Goal: Task Accomplishment & Management: Use online tool/utility

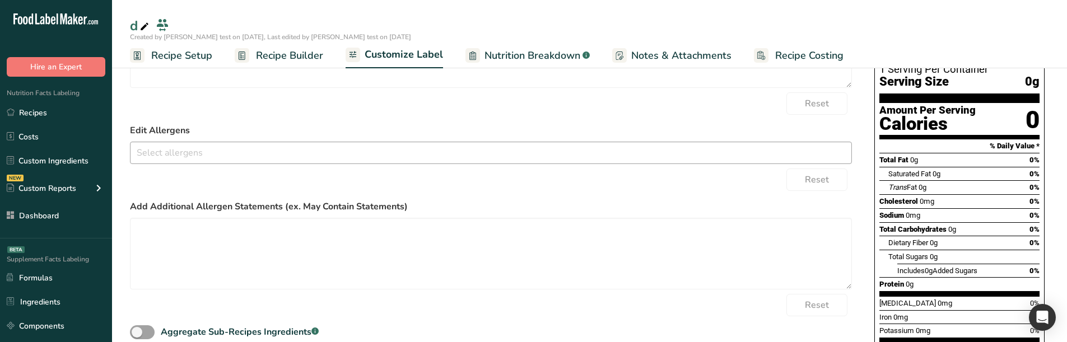
scroll to position [168, 0]
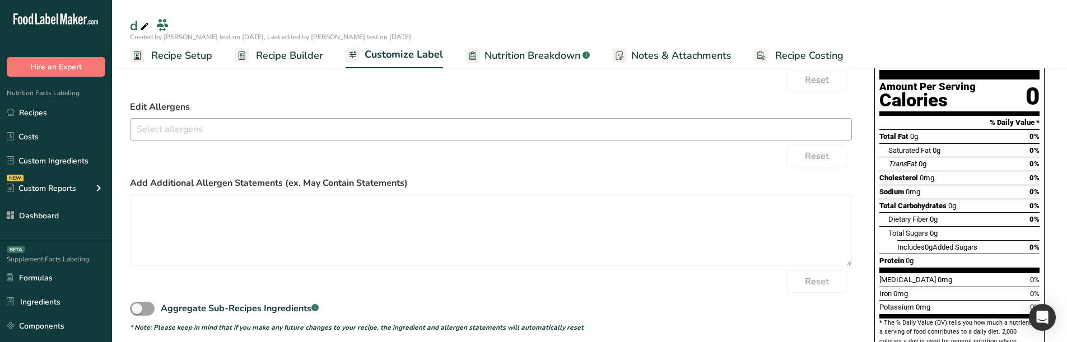
click at [508, 129] on input "text" at bounding box center [491, 128] width 721 height 17
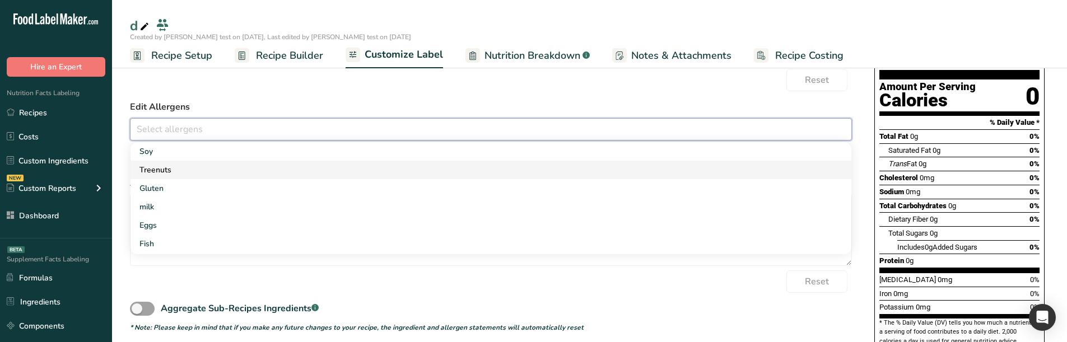
click at [347, 174] on link "Treenuts" at bounding box center [491, 170] width 721 height 18
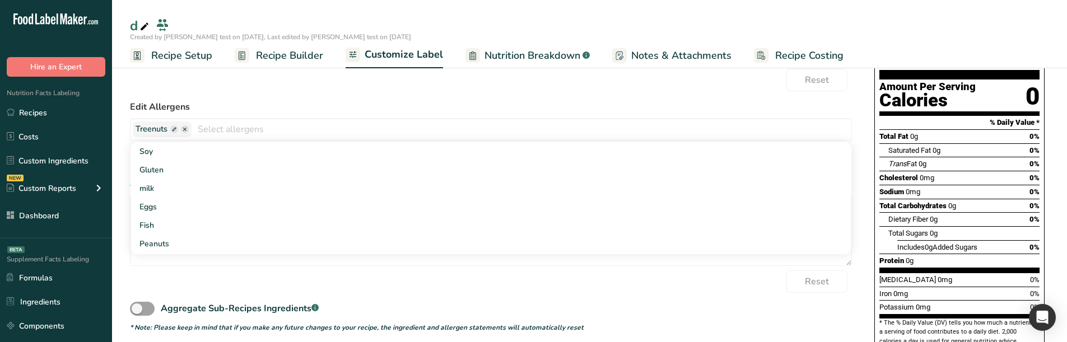
click at [338, 116] on div "Edit Allergens Treenuts Soy Gluten milk Eggs Fish Peanuts Sesame Crustaceans Su…" at bounding box center [491, 120] width 722 height 40
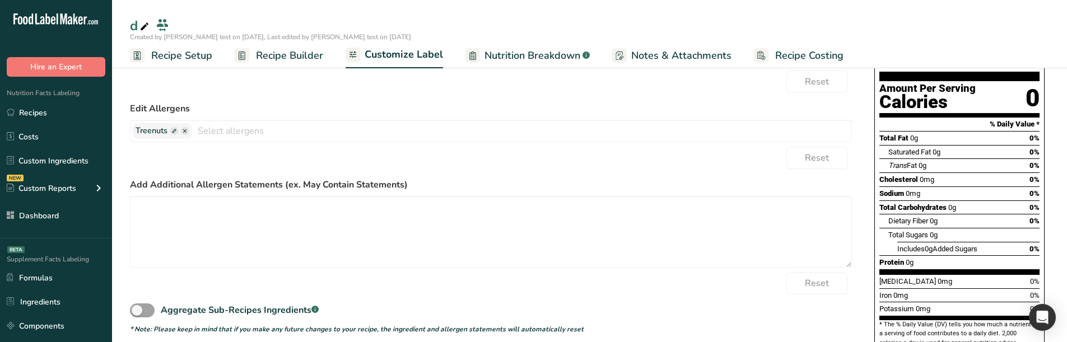
scroll to position [0, 0]
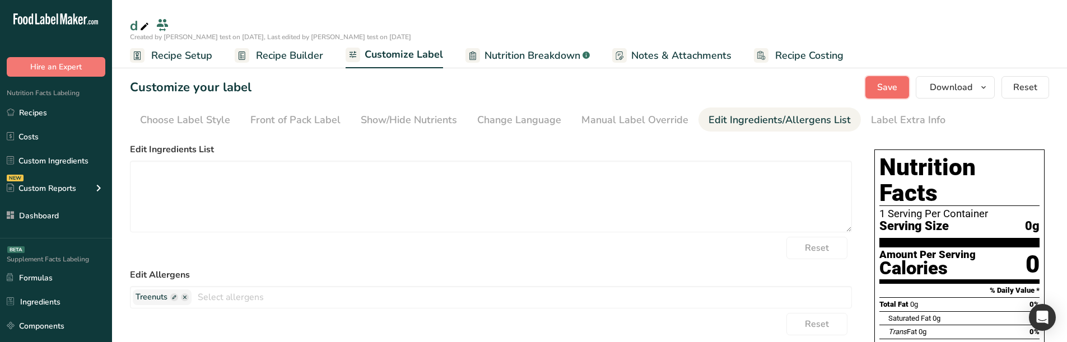
click at [868, 82] on button "Save" at bounding box center [888, 87] width 44 height 22
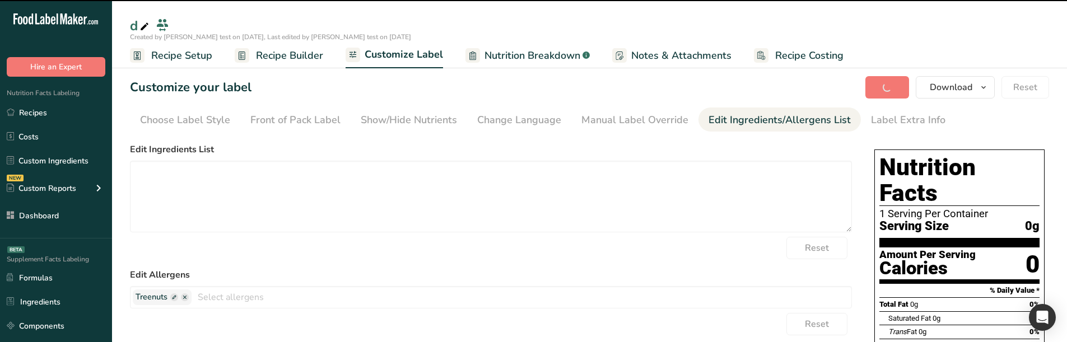
click at [304, 52] on span "Recipe Builder" at bounding box center [289, 55] width 67 height 15
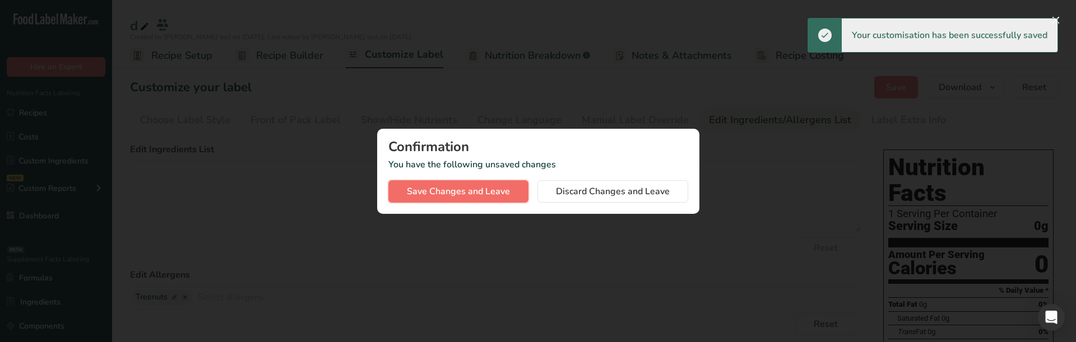
click at [506, 196] on span "Save Changes and Leave" at bounding box center [458, 191] width 103 height 13
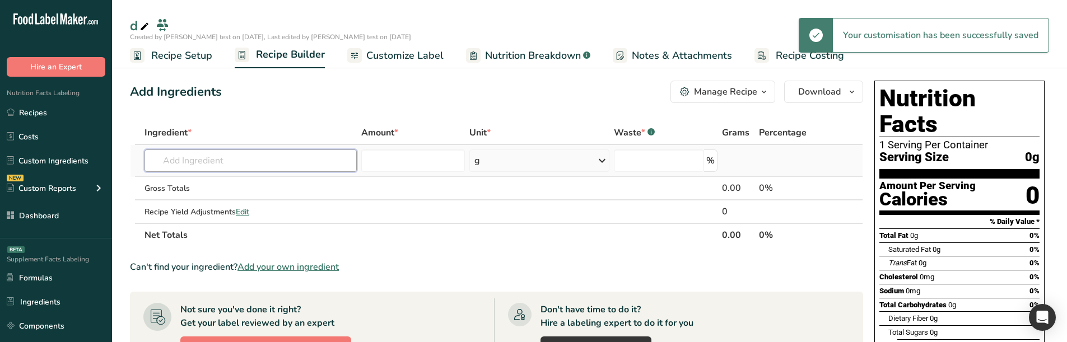
click at [248, 156] on input "text" at bounding box center [251, 161] width 212 height 22
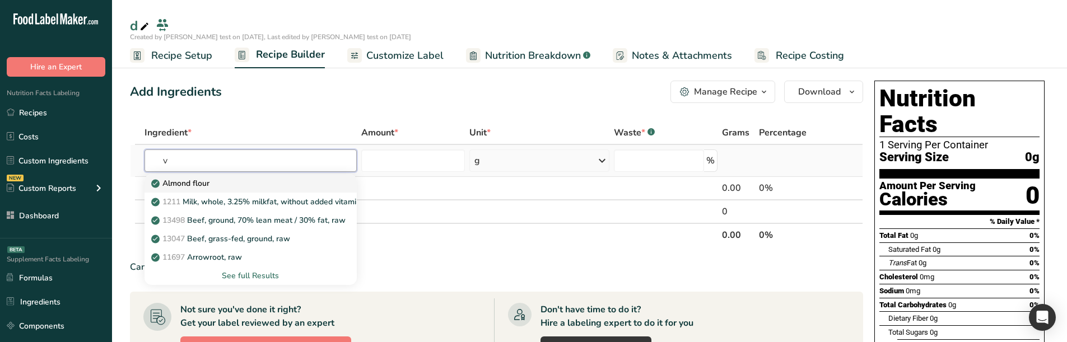
type input "v"
click at [219, 179] on div "Almond flour" at bounding box center [241, 184] width 176 height 12
type input "Almond flour"
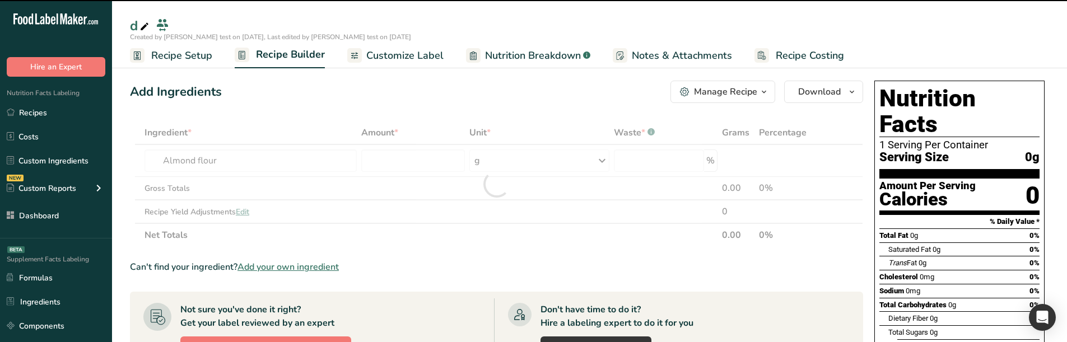
type input "0"
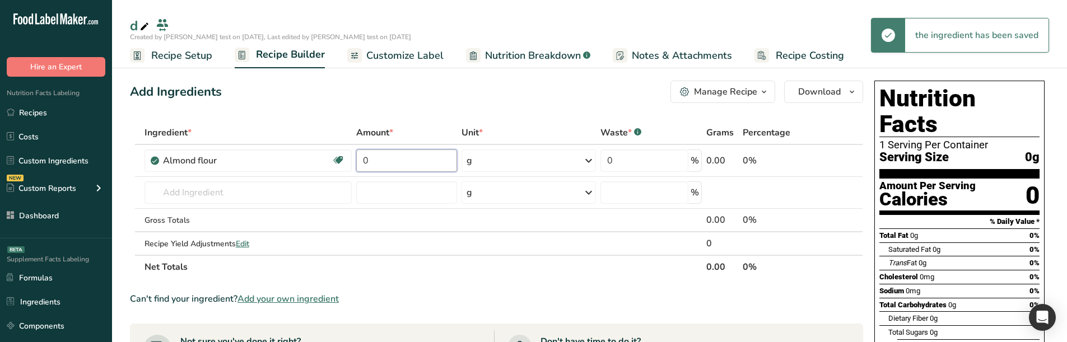
click at [395, 159] on input "0" at bounding box center [406, 161] width 101 height 22
type input "4"
click at [445, 124] on div "Ingredient * Amount * Unit * Waste * .a-a{fill:#347362;}.b-a{fill:#fff;} Grams …" at bounding box center [496, 200] width 733 height 158
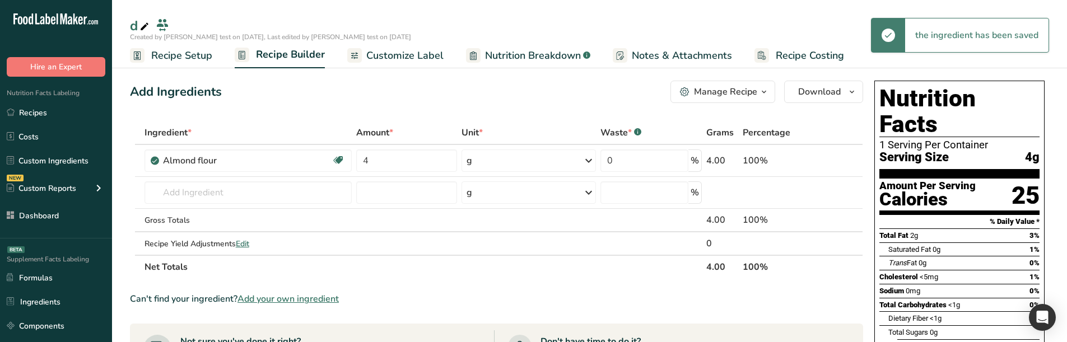
click at [419, 54] on span "Customize Label" at bounding box center [404, 55] width 77 height 15
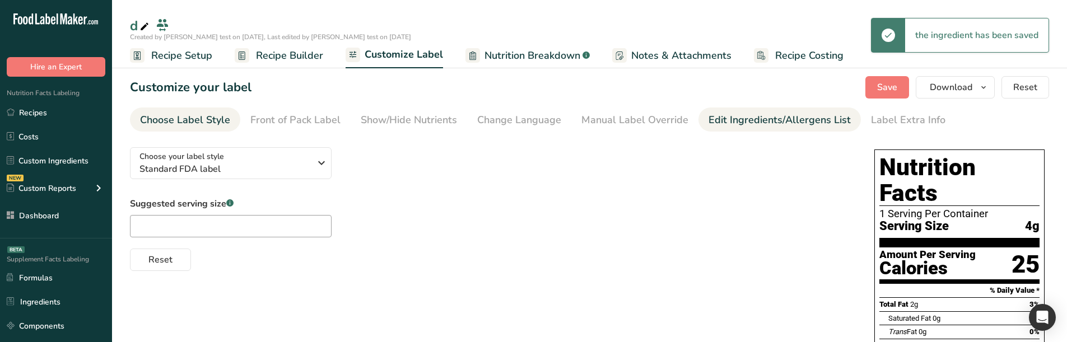
click at [745, 114] on div "Edit Ingredients/Allergens List" at bounding box center [780, 120] width 142 height 15
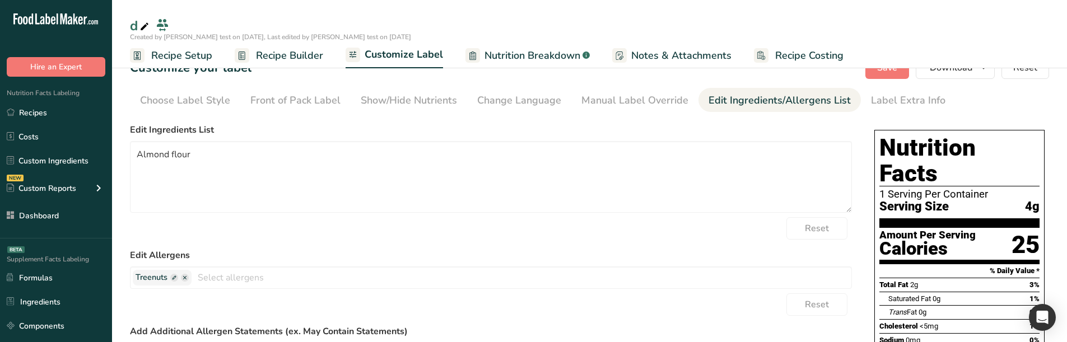
scroll to position [112, 0]
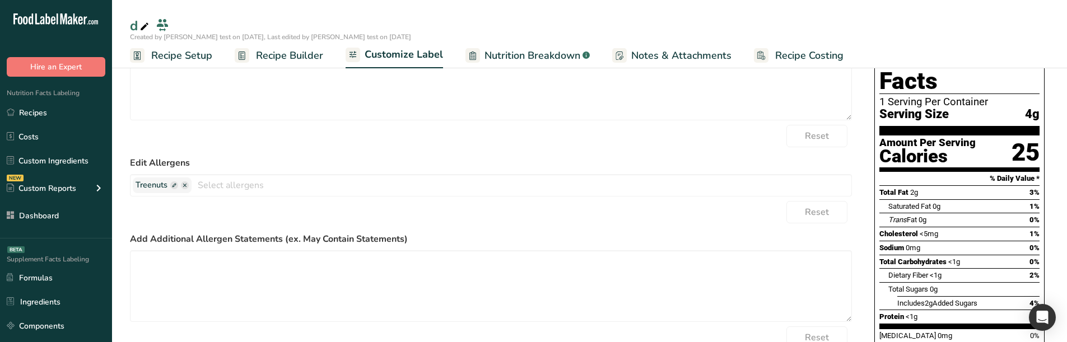
click at [296, 61] on span "Recipe Builder" at bounding box center [289, 55] width 67 height 15
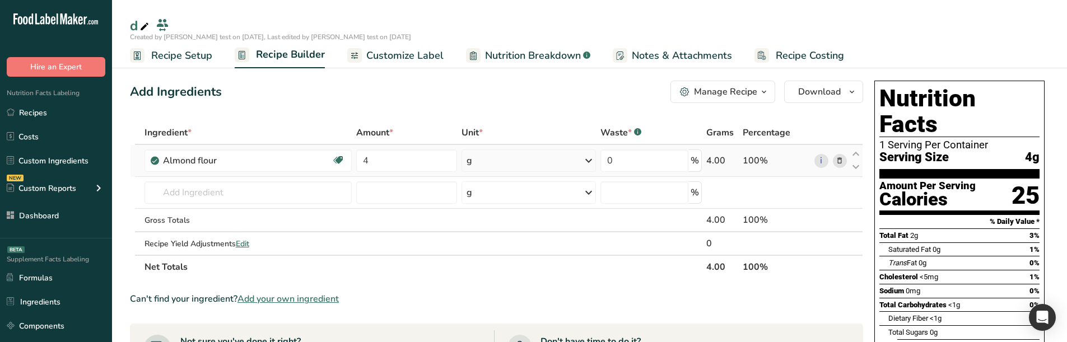
click at [839, 162] on icon at bounding box center [840, 161] width 8 height 12
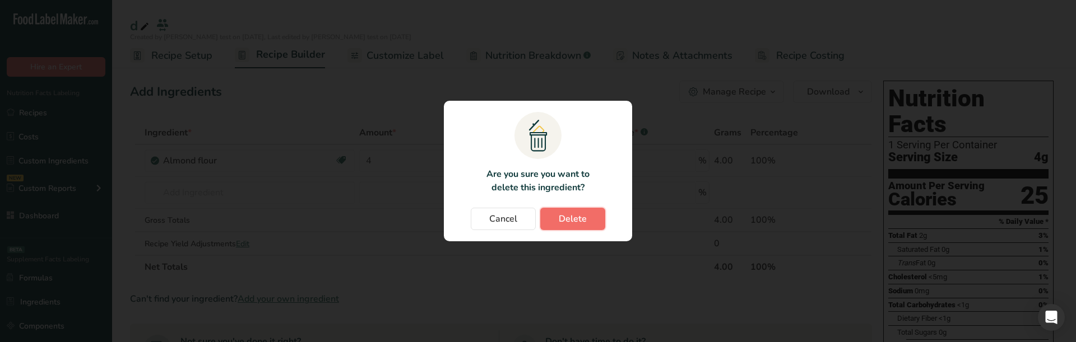
click at [587, 211] on button "Delete" at bounding box center [572, 219] width 65 height 22
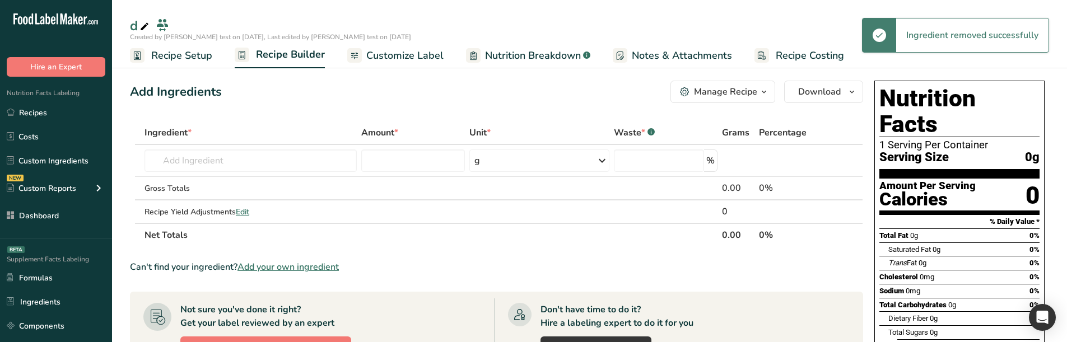
click at [427, 51] on span "Customize Label" at bounding box center [404, 55] width 77 height 15
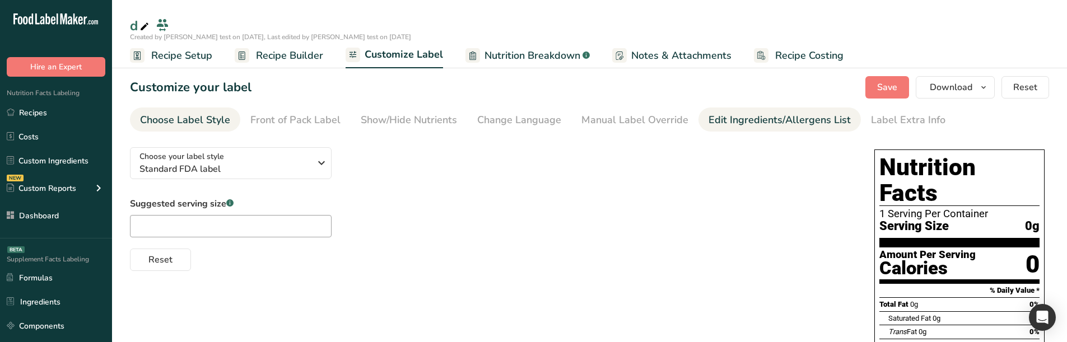
click at [741, 123] on div "Edit Ingredients/Allergens List" at bounding box center [780, 120] width 142 height 15
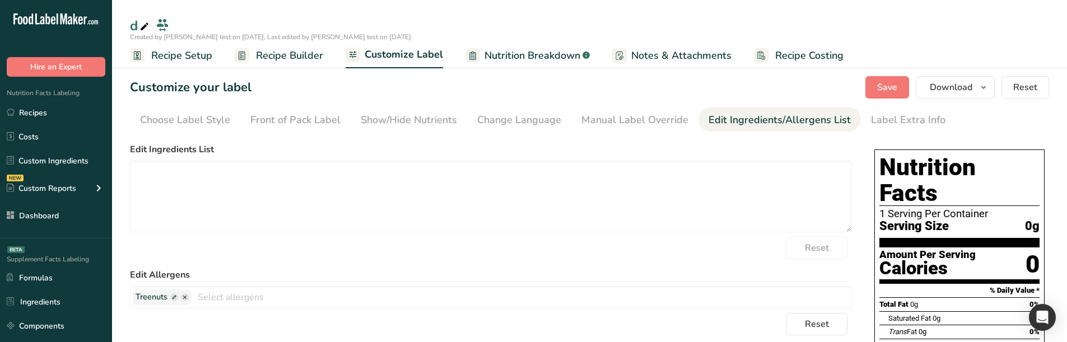
click at [292, 56] on span "Recipe Builder" at bounding box center [289, 55] width 67 height 15
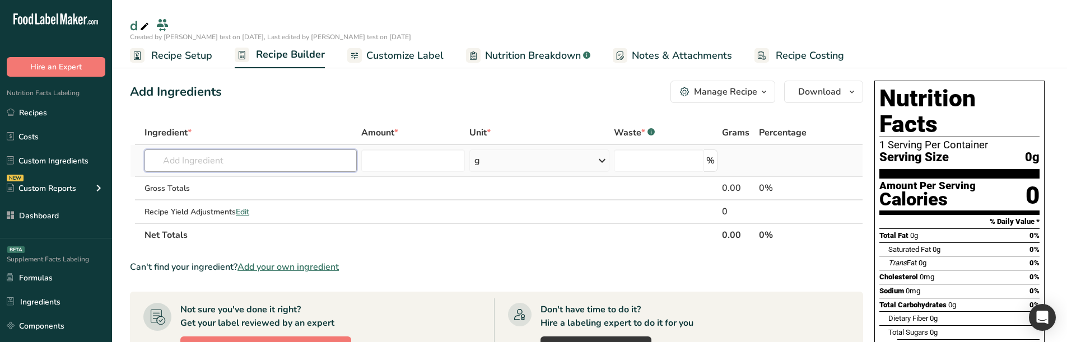
click at [252, 153] on input "text" at bounding box center [251, 161] width 212 height 22
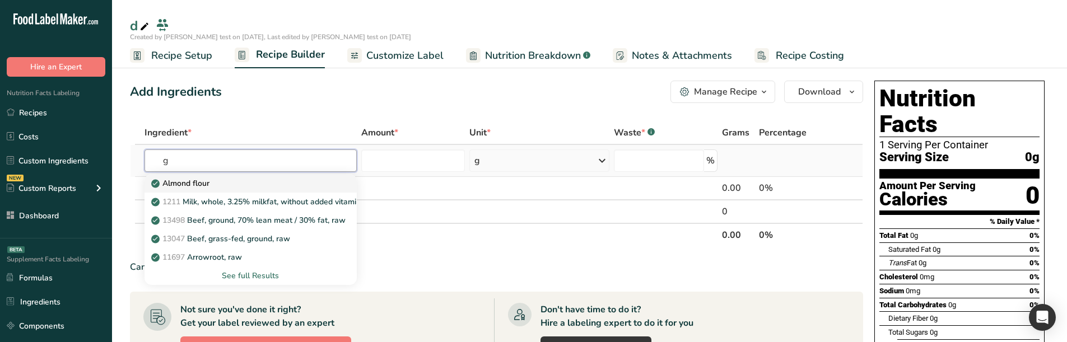
type input "g"
click at [203, 183] on p "Almond flour" at bounding box center [181, 184] width 56 height 12
type input "Almond flour"
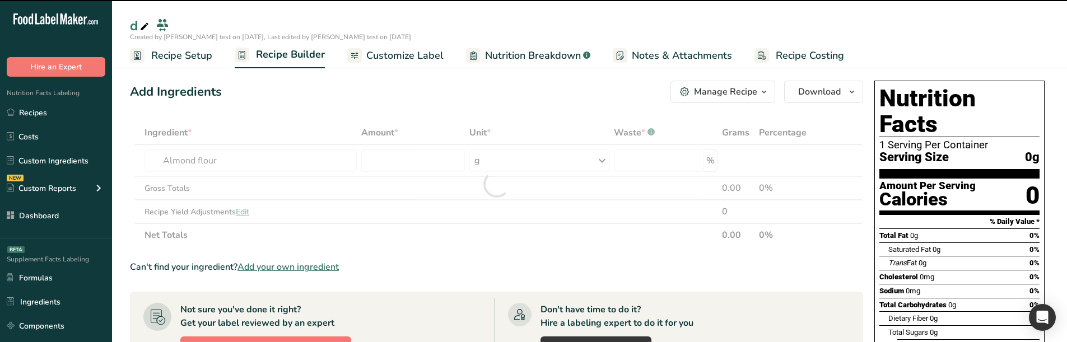
type input "0"
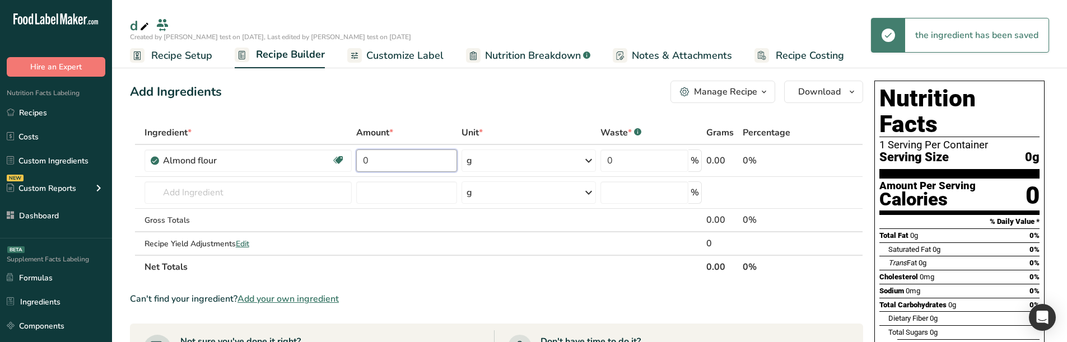
click at [406, 165] on input "0" at bounding box center [406, 161] width 101 height 22
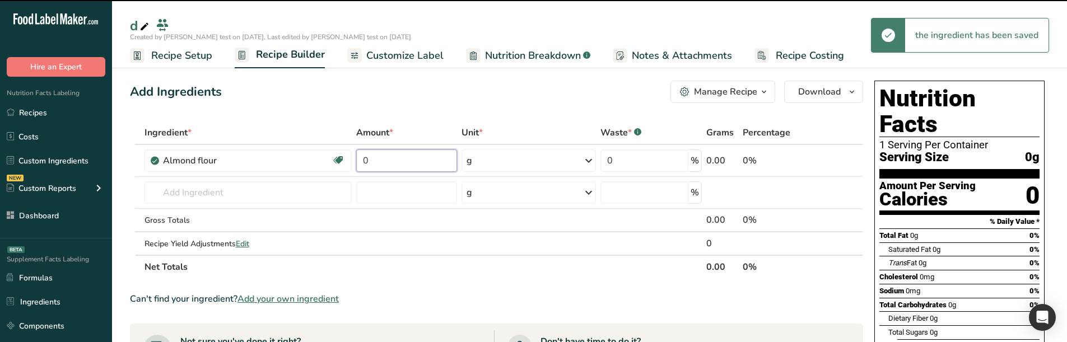
click at [406, 165] on input "0" at bounding box center [406, 161] width 101 height 22
click at [406, 164] on input "0" at bounding box center [406, 161] width 101 height 22
type input "4"
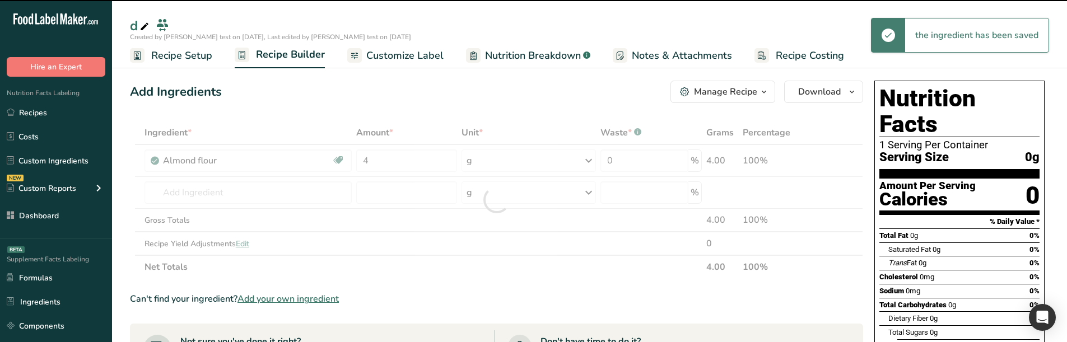
click at [412, 92] on div "Add Ingredients Manage Recipe Delete Recipe Duplicate Recipe Scale Recipe Save …" at bounding box center [496, 92] width 733 height 22
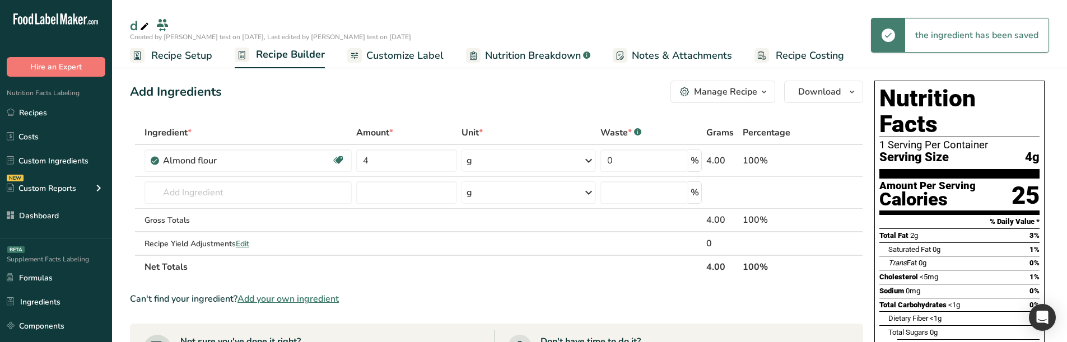
click at [399, 57] on span "Customize Label" at bounding box center [404, 55] width 77 height 15
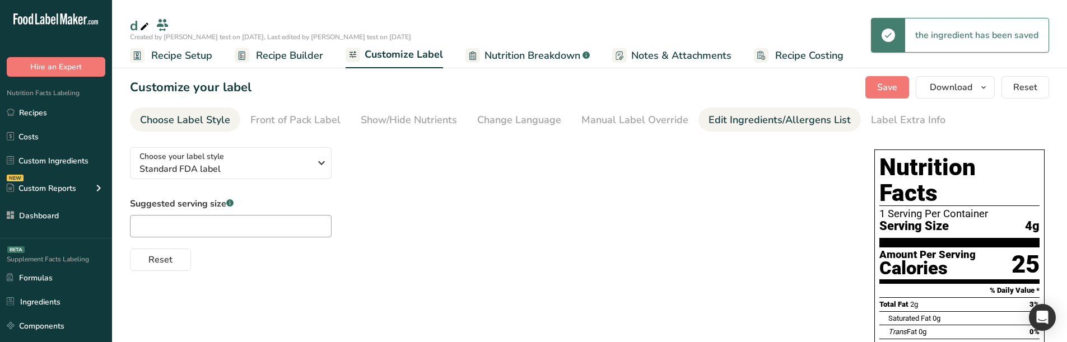
click at [733, 119] on div "Edit Ingredients/Allergens List" at bounding box center [780, 120] width 142 height 15
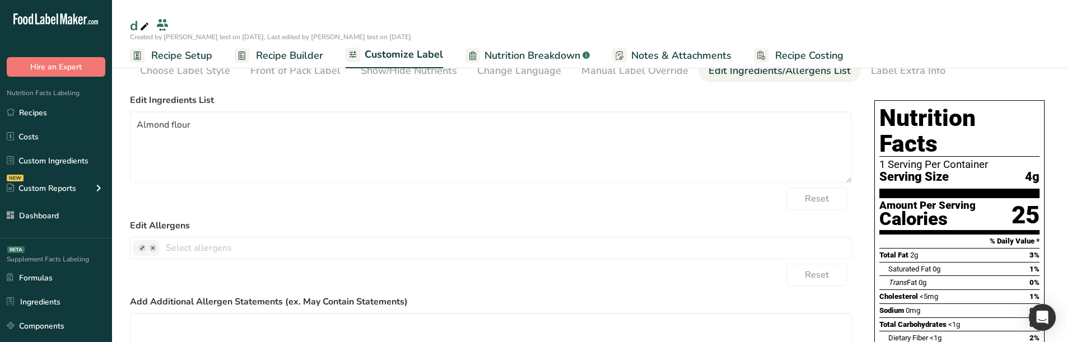
scroll to position [56, 0]
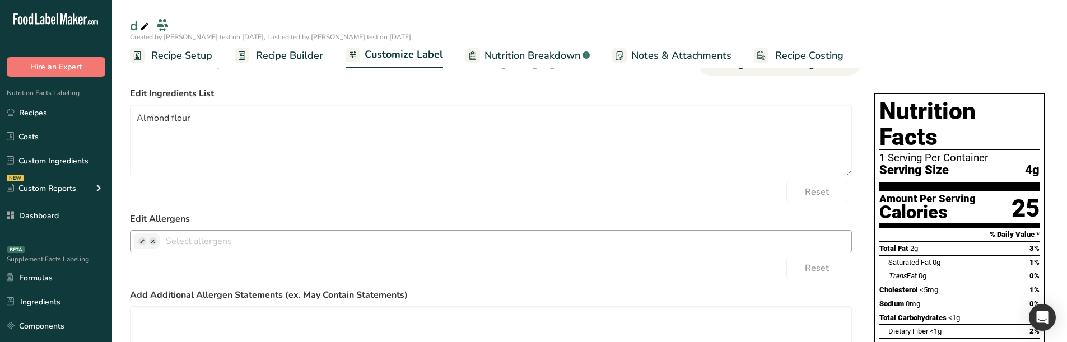
click at [152, 243] on span at bounding box center [153, 242] width 8 height 8
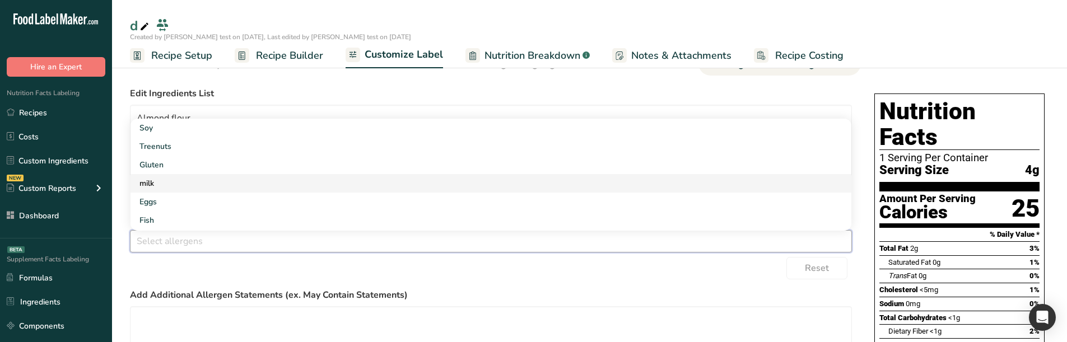
click at [181, 189] on link "milk" at bounding box center [491, 183] width 721 height 18
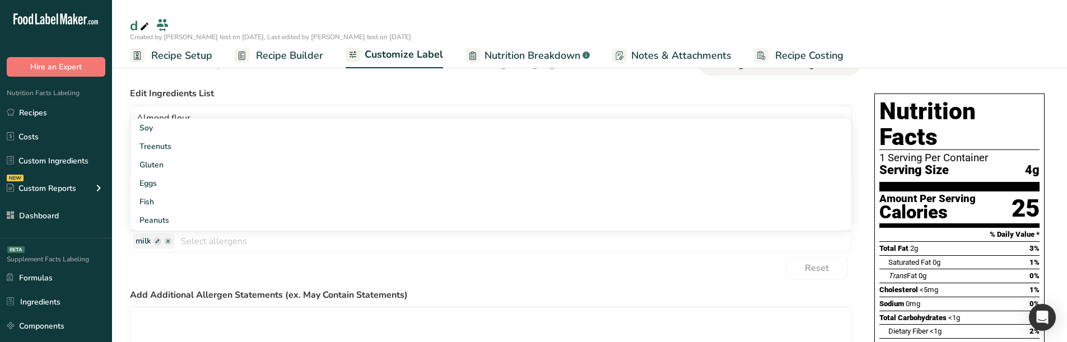
click at [308, 267] on div "Reset" at bounding box center [491, 268] width 722 height 22
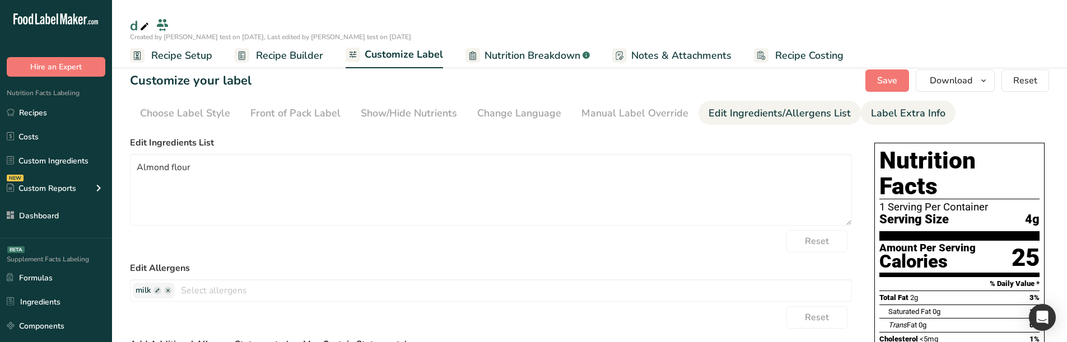
scroll to position [0, 0]
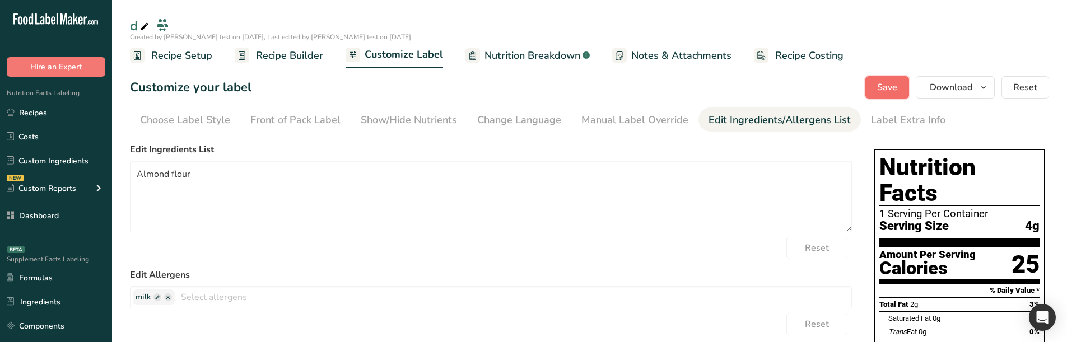
click at [887, 88] on span "Save" at bounding box center [887, 87] width 20 height 13
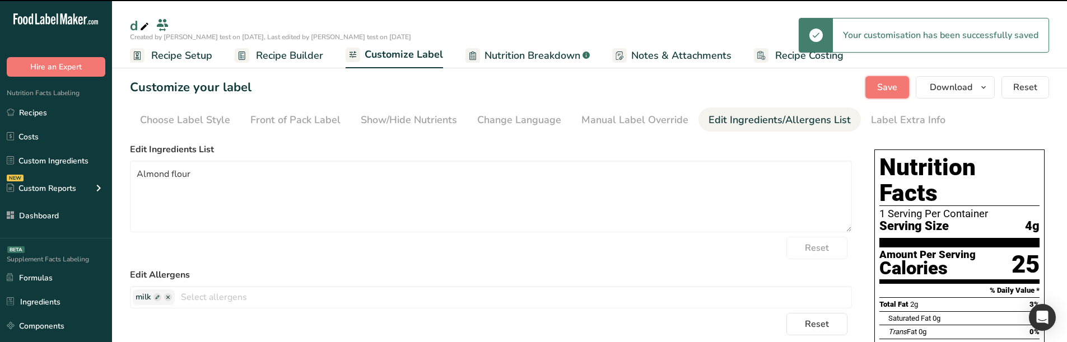
scroll to position [56, 0]
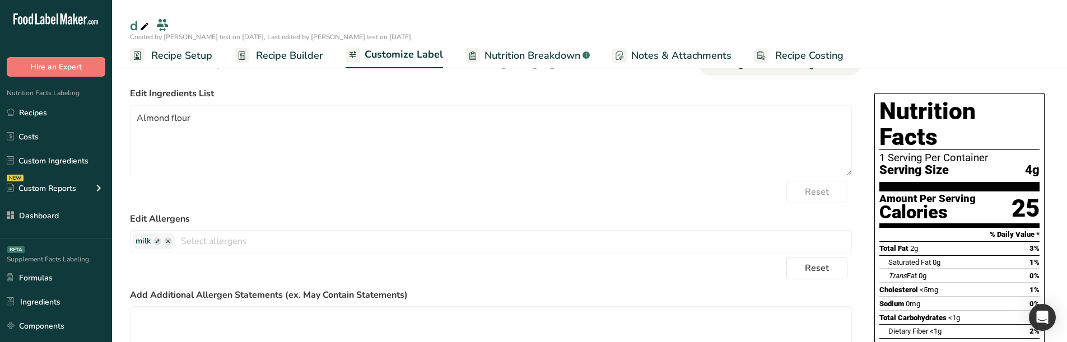
click at [304, 55] on span "Recipe Builder" at bounding box center [289, 55] width 67 height 15
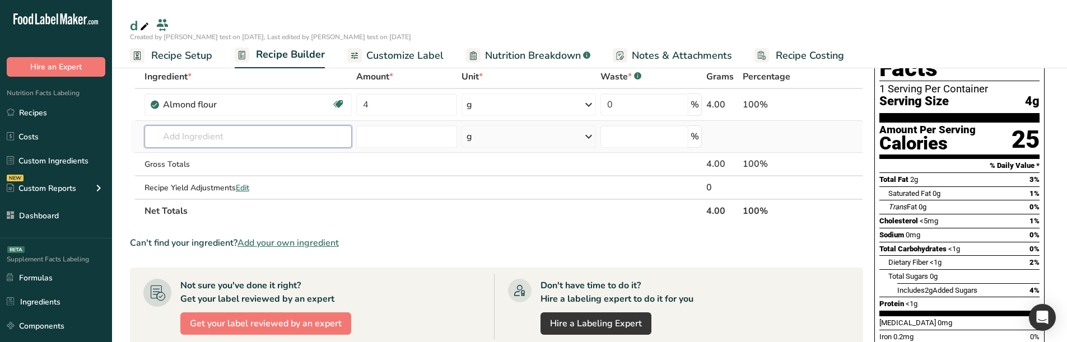
click at [260, 130] on input "text" at bounding box center [248, 136] width 207 height 22
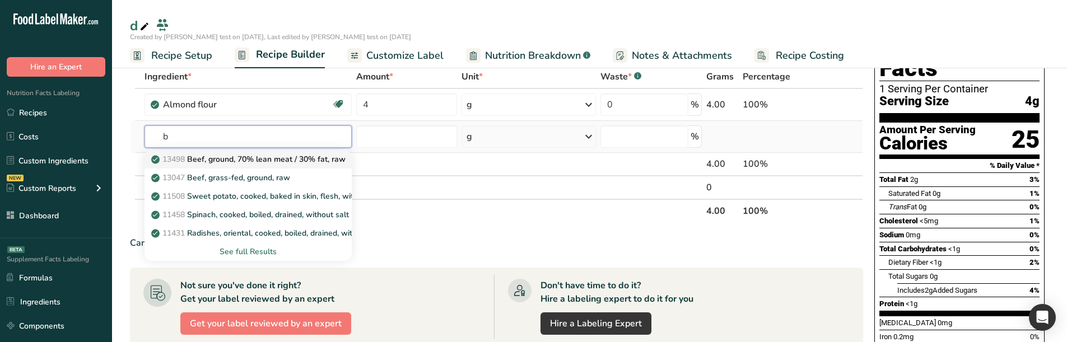
type input "b"
click at [234, 162] on p "13498 Beef, ground, 70% lean meat / 30% fat, raw" at bounding box center [249, 159] width 192 height 12
type input "Beef, ground, 70% lean meat / 30% fat, raw"
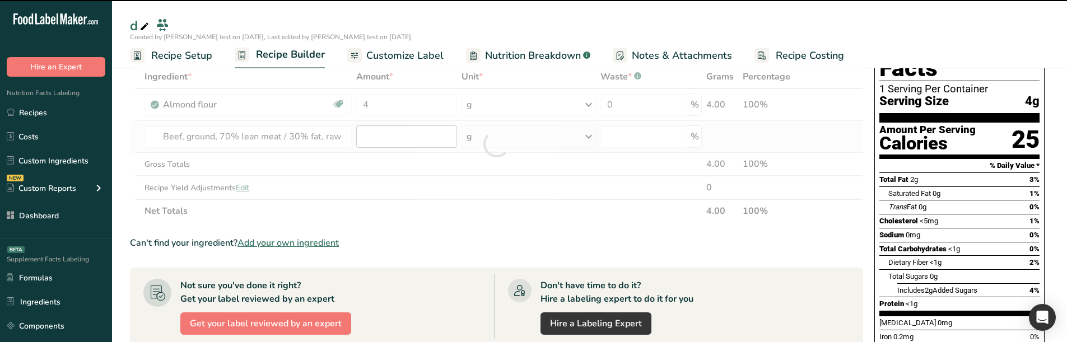
type input "0"
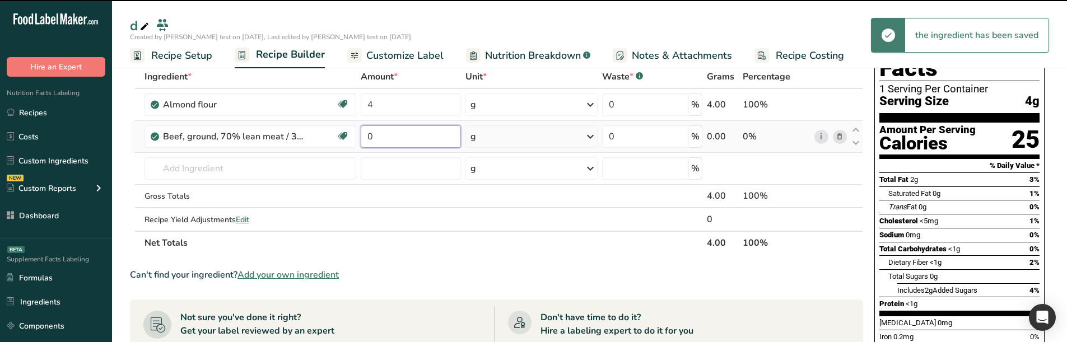
click at [385, 132] on input "0" at bounding box center [411, 136] width 100 height 22
type input "4"
click at [384, 216] on div "Ingredient * Amount * Unit * Waste * .a-a{fill:#347362;}.b-a{fill:#fff;} Grams …" at bounding box center [496, 160] width 733 height 190
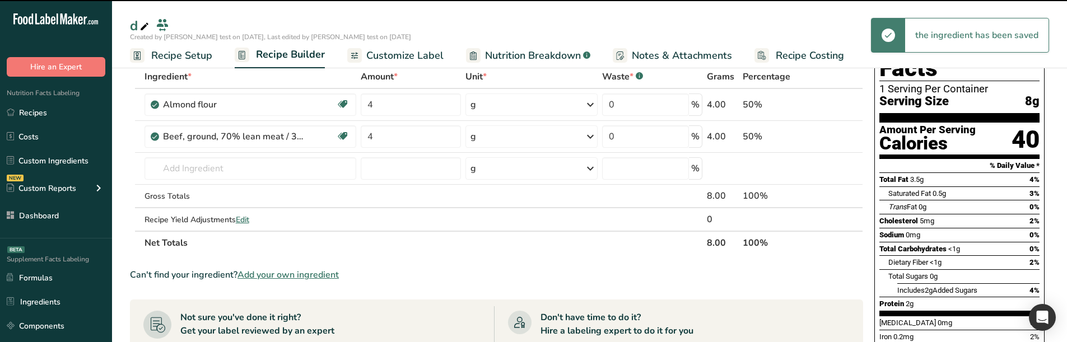
click at [431, 57] on span "Customize Label" at bounding box center [404, 55] width 77 height 15
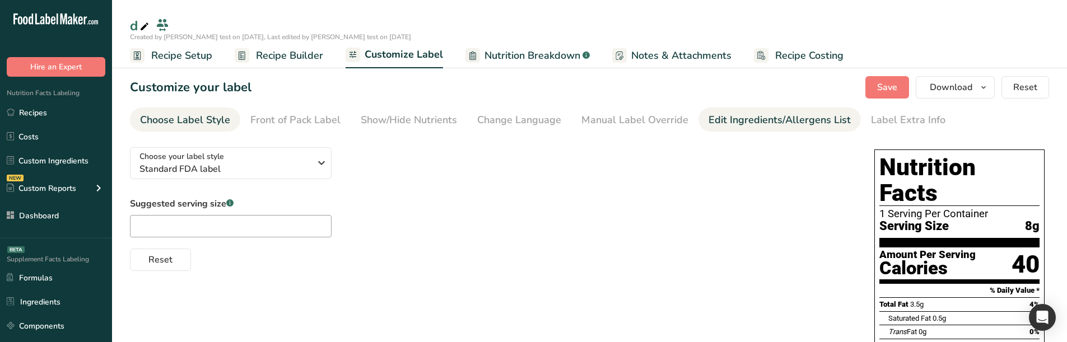
click at [732, 120] on div "Edit Ingredients/Allergens List" at bounding box center [780, 120] width 142 height 15
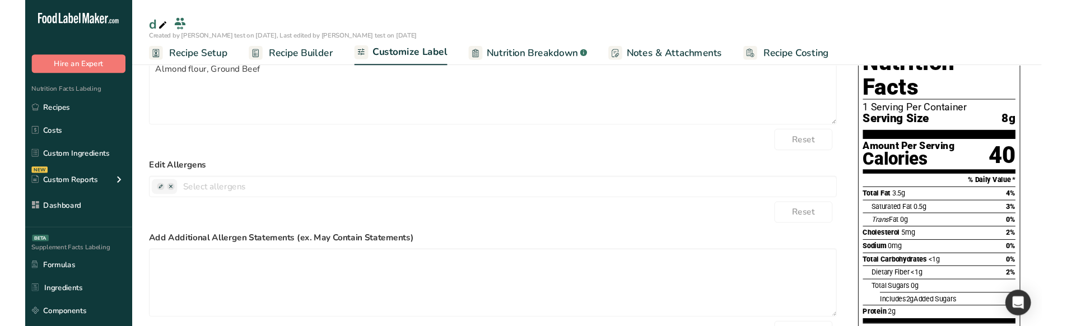
scroll to position [112, 0]
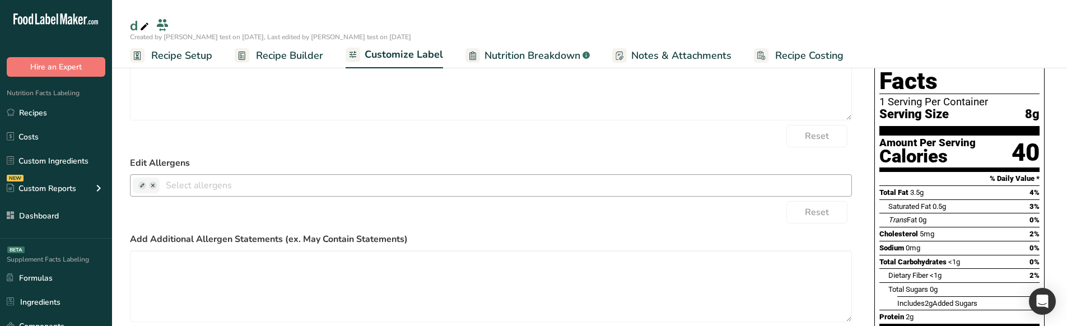
click at [152, 186] on span at bounding box center [153, 186] width 8 height 8
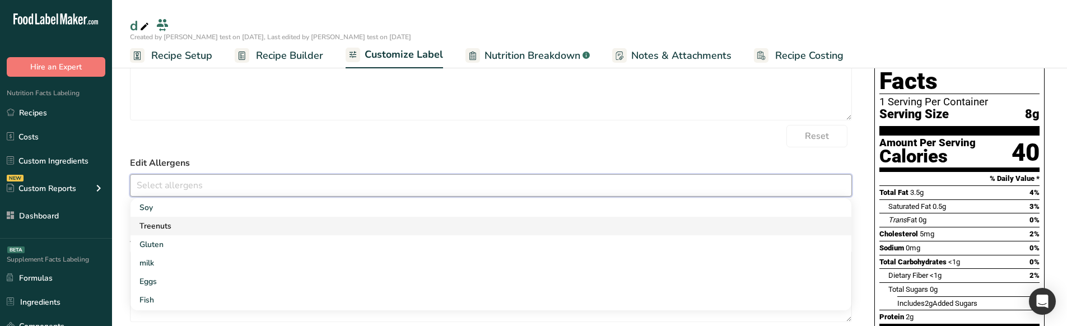
click at [195, 217] on link "Treenuts" at bounding box center [491, 226] width 721 height 18
click at [505, 150] on form "Edit Ingredients List Almond flour, Ground Beef Reset Edit Allergens Treenuts S…" at bounding box center [491, 210] width 722 height 358
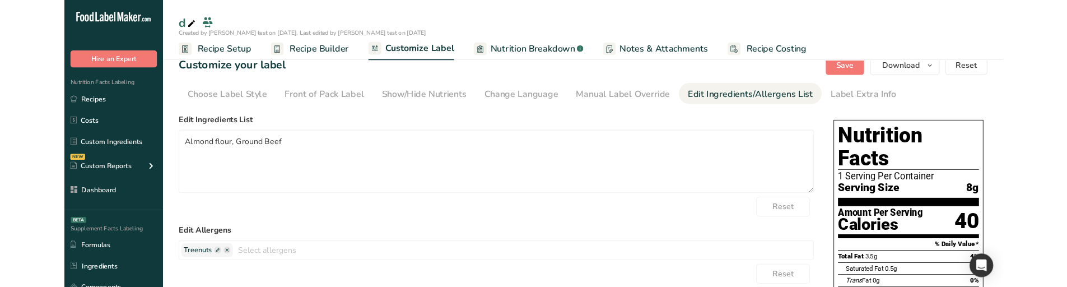
scroll to position [0, 0]
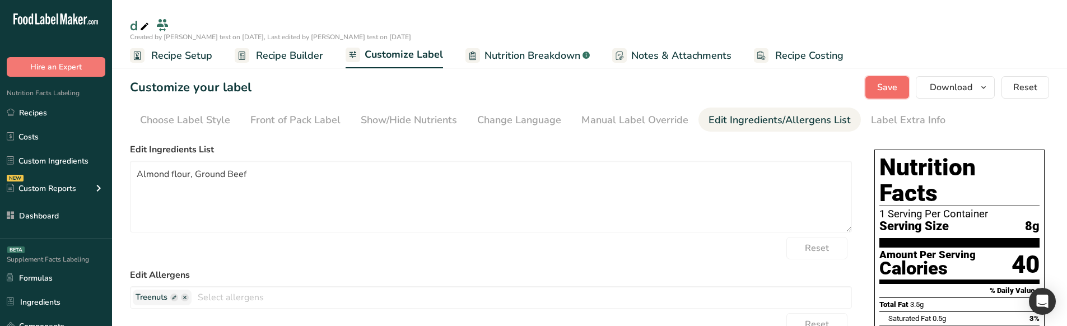
click at [896, 81] on span "Save" at bounding box center [887, 87] width 20 height 13
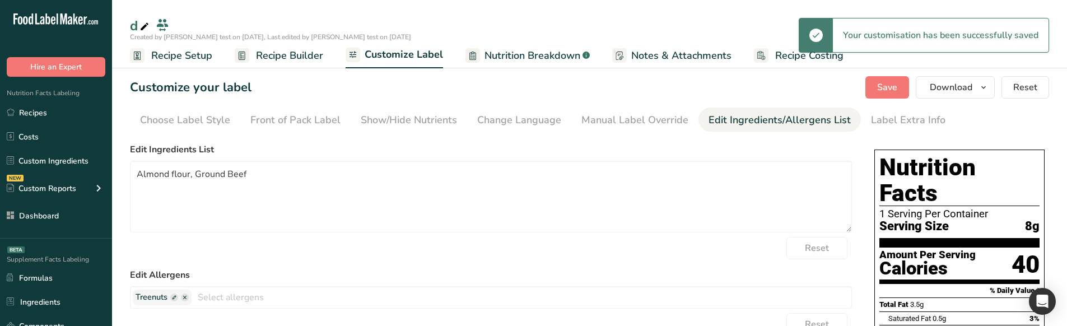
click at [289, 64] on link "Recipe Builder" at bounding box center [279, 55] width 89 height 25
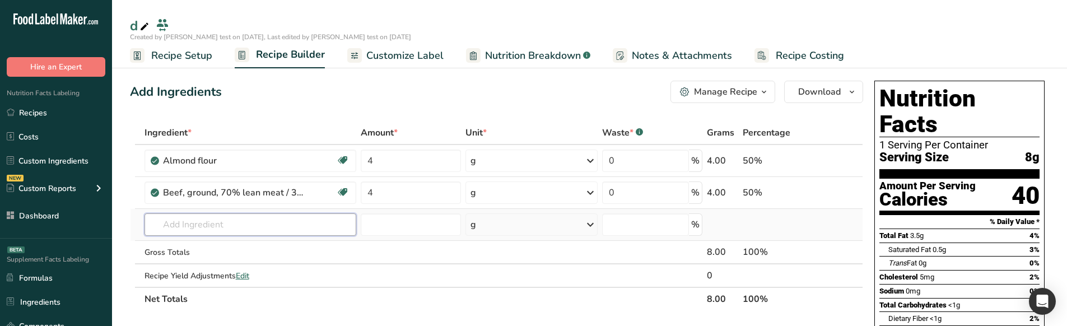
click at [221, 224] on input "text" at bounding box center [251, 224] width 212 height 22
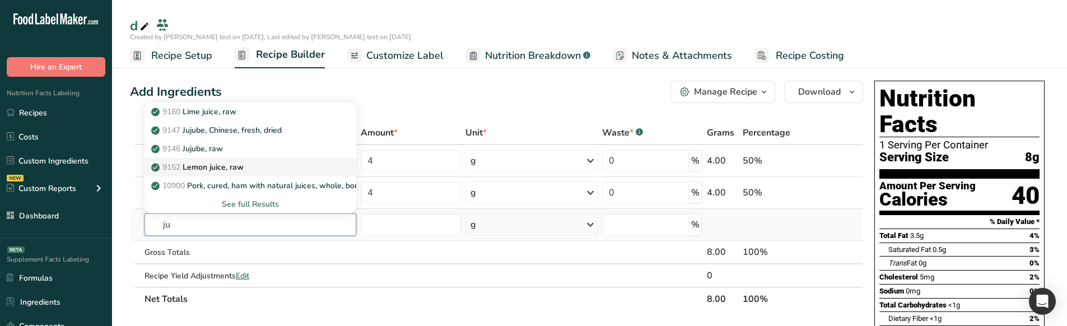
type input "ju"
click at [216, 169] on p "9152 Lemon juice, raw" at bounding box center [198, 167] width 90 height 12
type input "Lemon juice, raw"
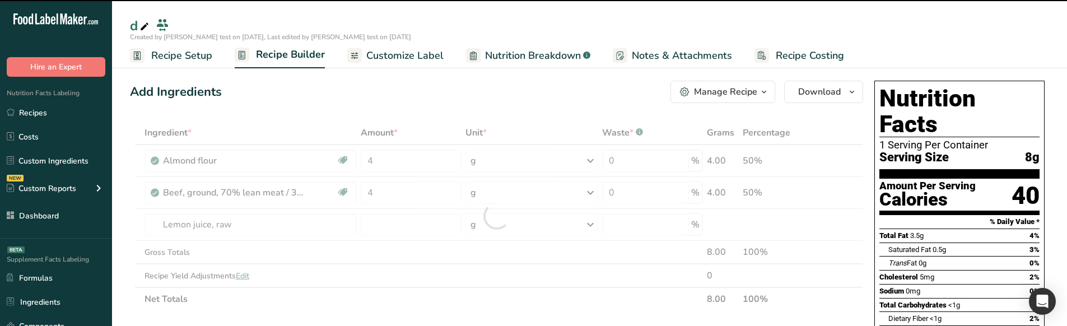
type input "0"
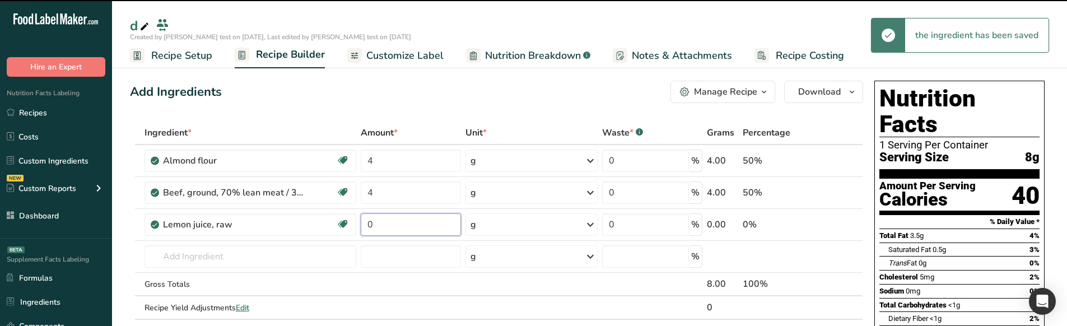
click at [386, 225] on input "0" at bounding box center [411, 224] width 100 height 22
type input "5"
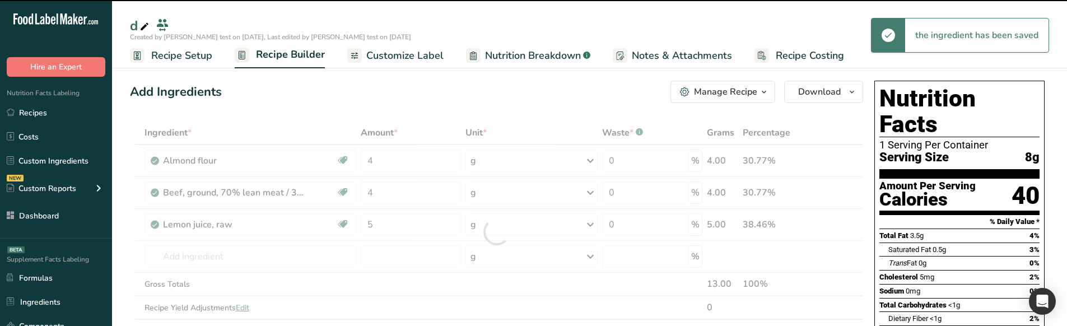
click at [382, 89] on div "Add Ingredients Manage Recipe Delete Recipe Duplicate Recipe Scale Recipe Save …" at bounding box center [496, 92] width 733 height 22
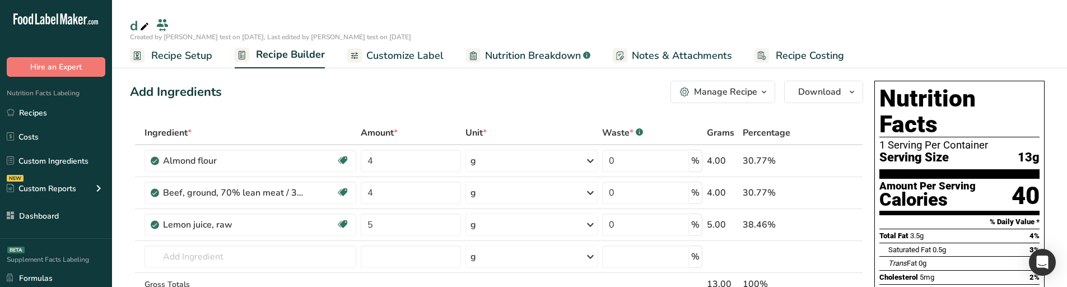
click at [426, 54] on span "Customize Label" at bounding box center [404, 55] width 77 height 15
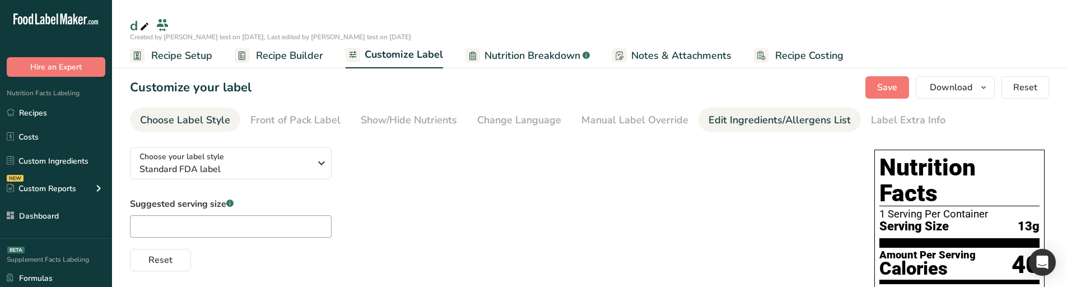
click at [738, 114] on div "Edit Ingredients/Allergens List" at bounding box center [780, 120] width 142 height 15
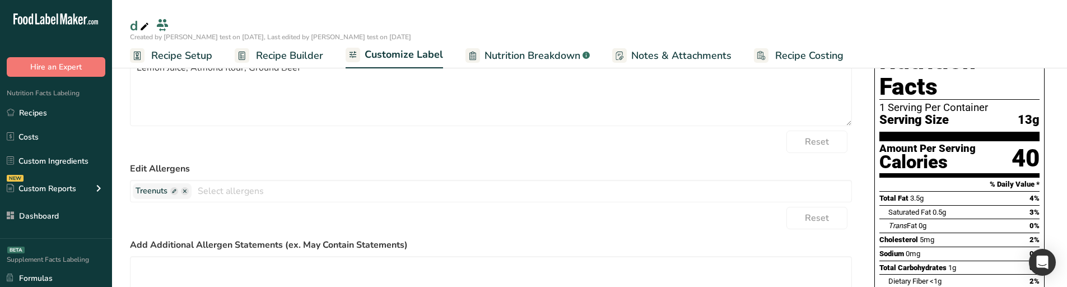
scroll to position [112, 0]
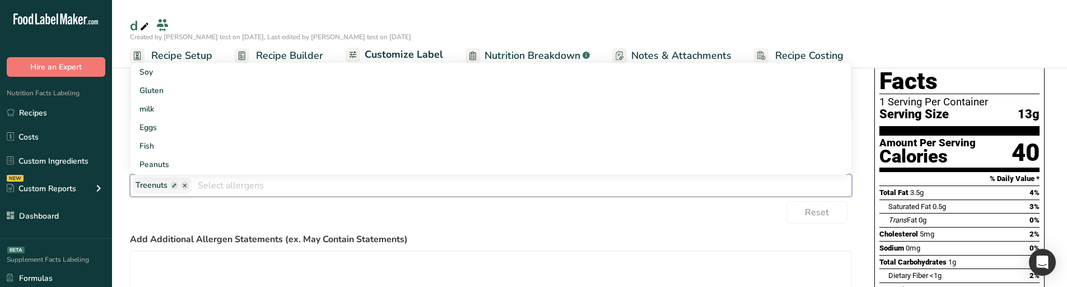
click at [319, 183] on input "text" at bounding box center [522, 184] width 660 height 17
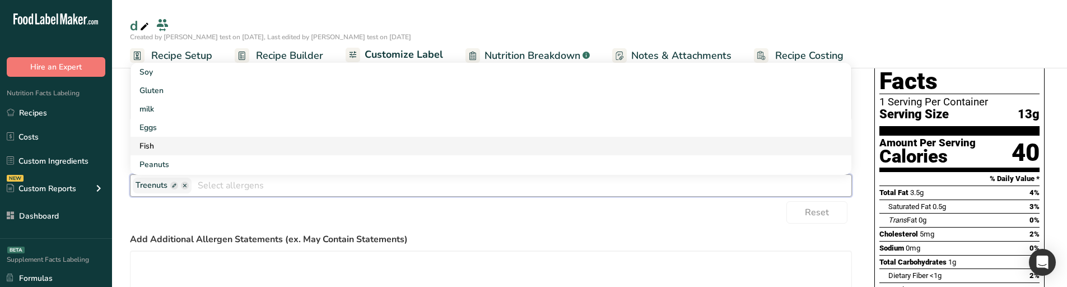
click at [292, 147] on link "Fish" at bounding box center [491, 146] width 721 height 18
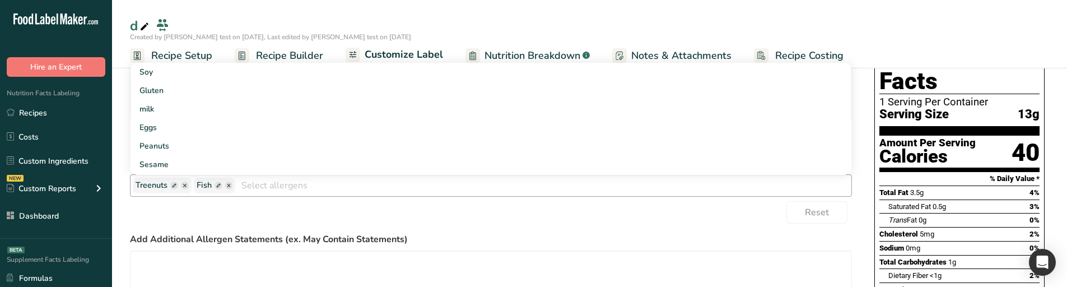
click at [215, 185] on span at bounding box center [219, 186] width 8 height 8
click at [215, 189] on input "text" at bounding box center [239, 185] width 85 height 15
type input "csssdsdsd"
click at [255, 216] on div "Reset" at bounding box center [491, 212] width 722 height 22
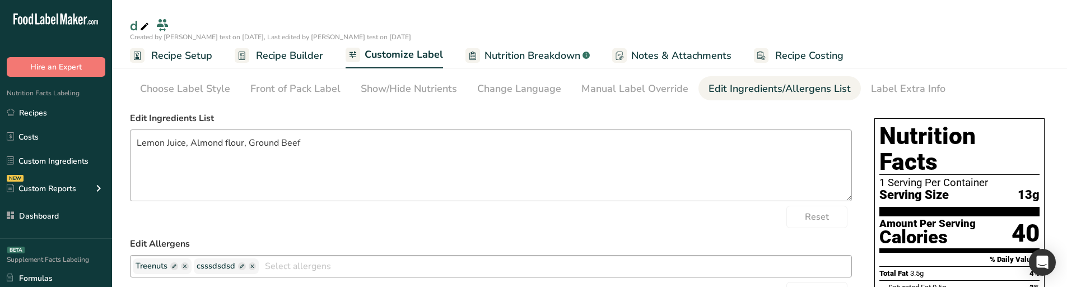
scroll to position [0, 0]
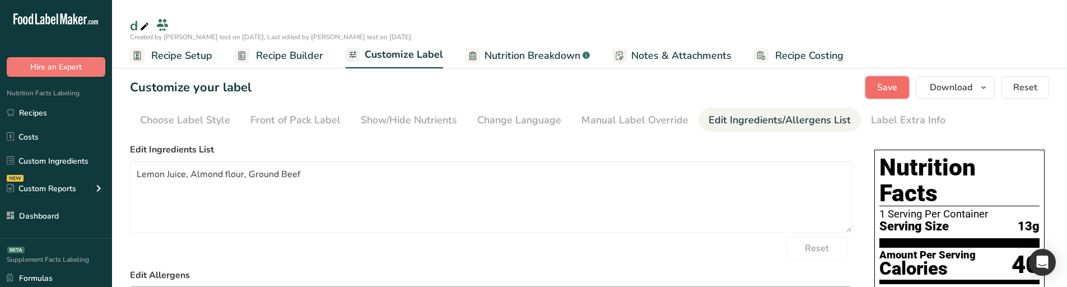
click at [881, 82] on span "Save" at bounding box center [887, 87] width 20 height 13
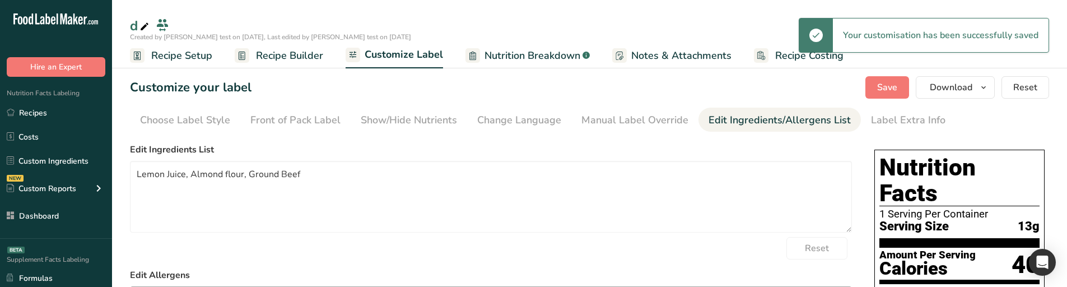
click at [263, 57] on span "Recipe Builder" at bounding box center [289, 55] width 67 height 15
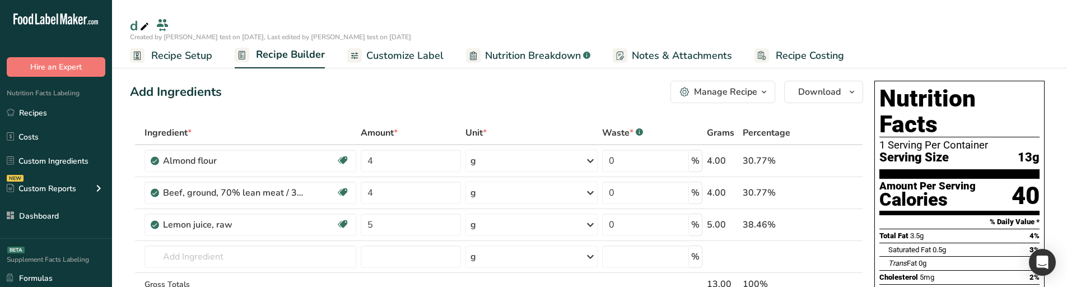
click at [752, 83] on button "Manage Recipe" at bounding box center [723, 92] width 105 height 22
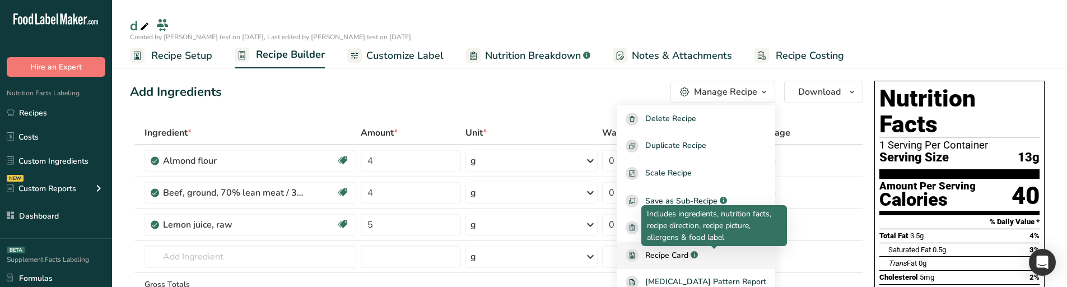
click at [714, 250] on div at bounding box center [714, 249] width 6 height 6
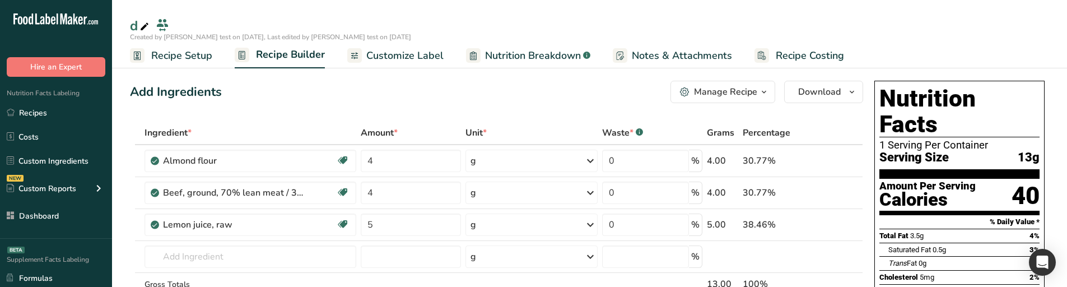
click at [741, 94] on div "Manage Recipe" at bounding box center [725, 91] width 63 height 13
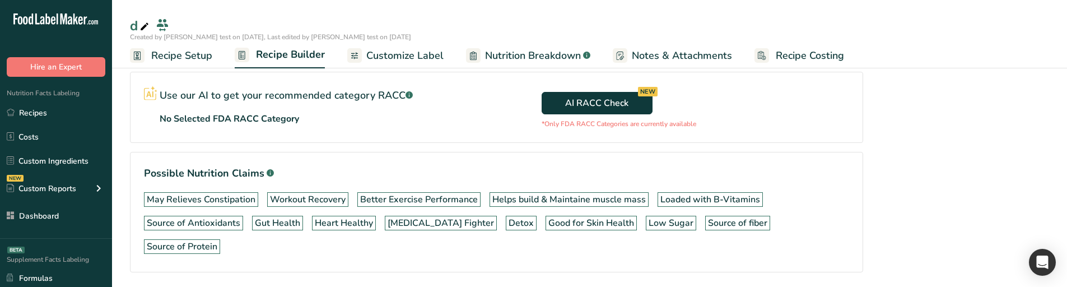
scroll to position [494, 0]
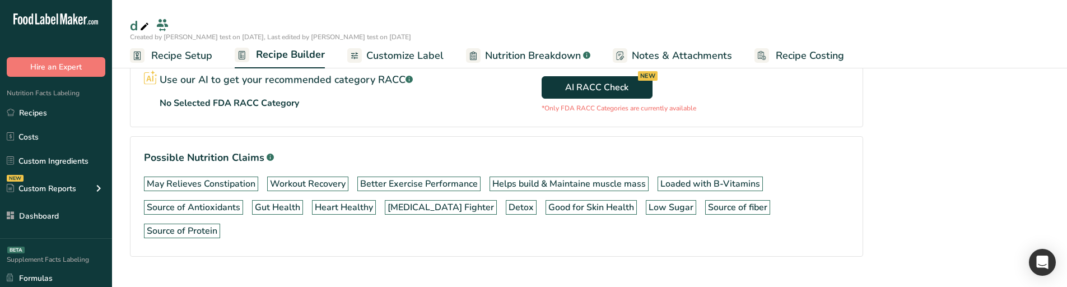
click at [520, 44] on link "Nutrition Breakdown .a-a{fill:#347362;}.b-a{fill:#fff;}" at bounding box center [528, 55] width 124 height 25
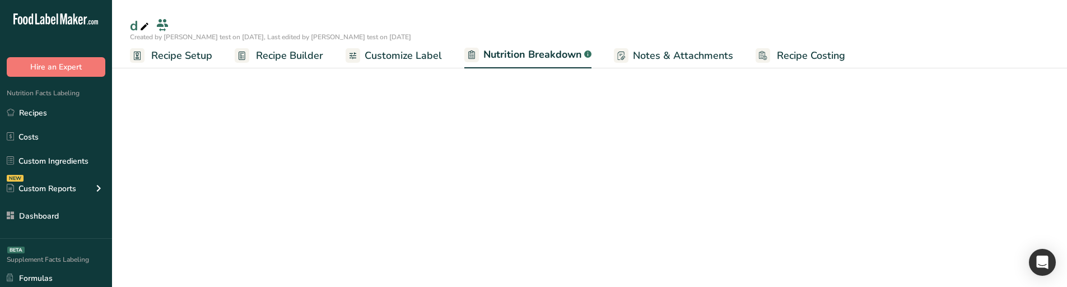
select select "Calories"
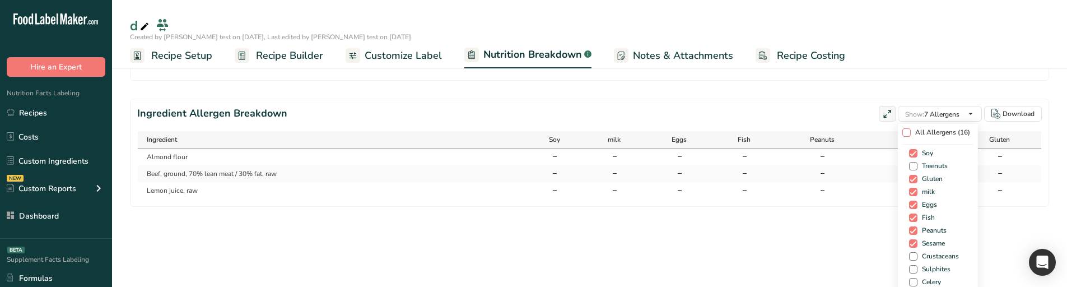
scroll to position [44, 0]
click at [911, 134] on span "All Allergens (16)" at bounding box center [940, 133] width 59 height 8
click at [910, 134] on input "All Allergens (16)" at bounding box center [905, 132] width 7 height 7
checkbox input "true"
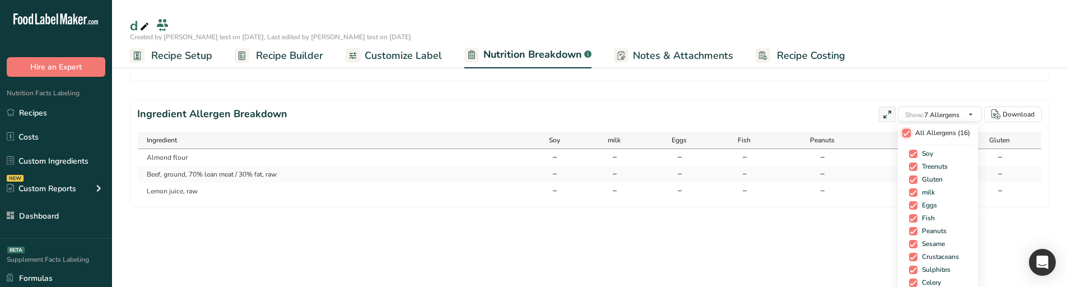
checkbox input "true"
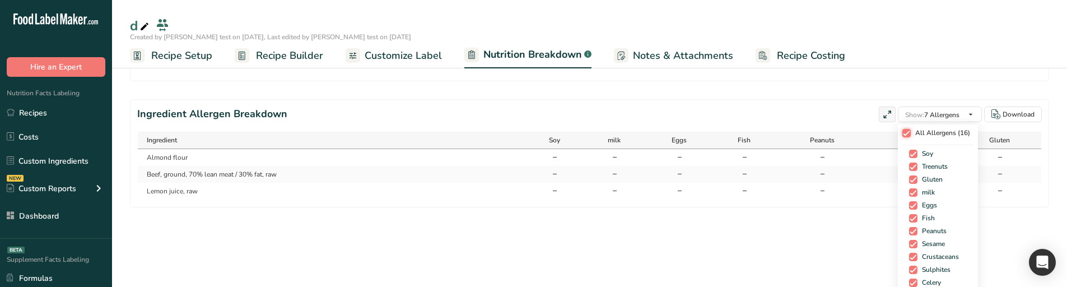
checkbox input "true"
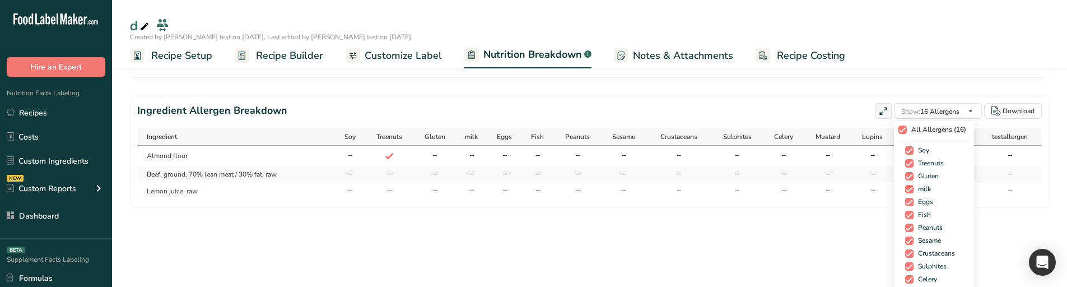
click at [910, 134] on span "All Allergens (16)" at bounding box center [936, 129] width 59 height 8
click at [906, 133] on input "All Allergens (16)" at bounding box center [902, 129] width 7 height 7
checkbox input "false"
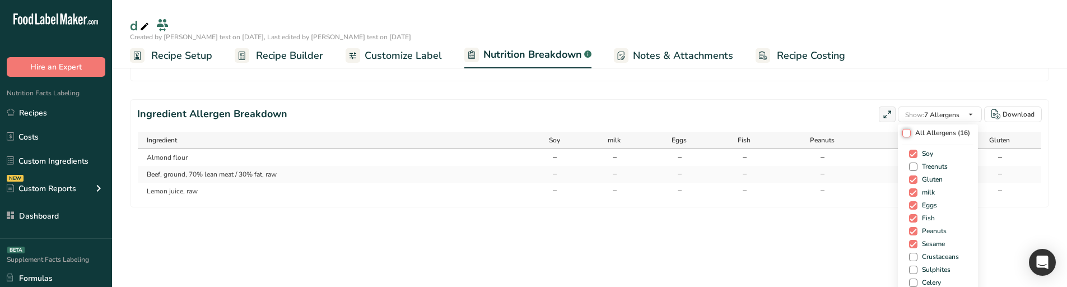
checkbox input "false"
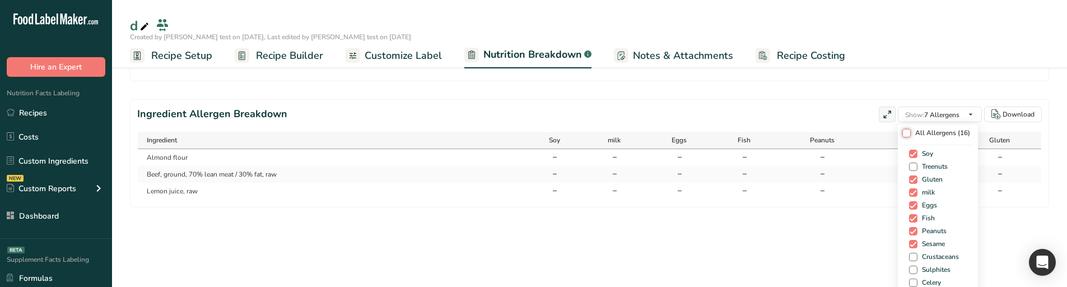
checkbox input "false"
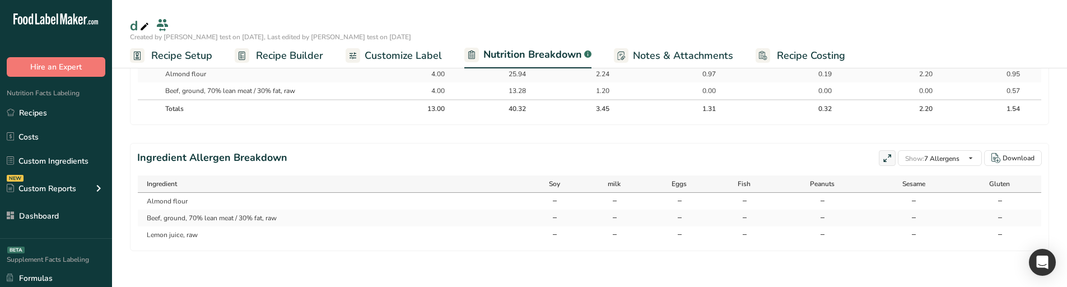
scroll to position [0, 0]
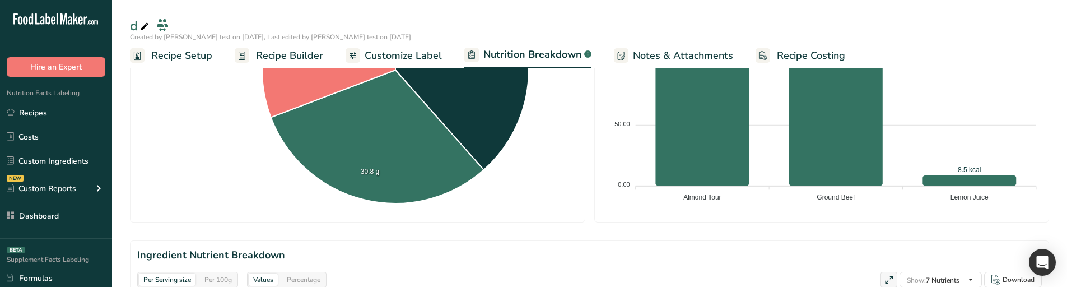
click at [297, 53] on span "Recipe Builder" at bounding box center [289, 55] width 67 height 15
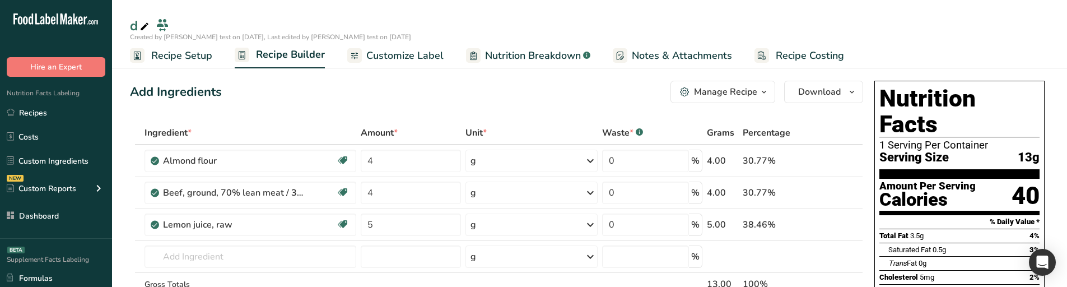
click at [773, 93] on button "Manage Recipe" at bounding box center [723, 92] width 105 height 22
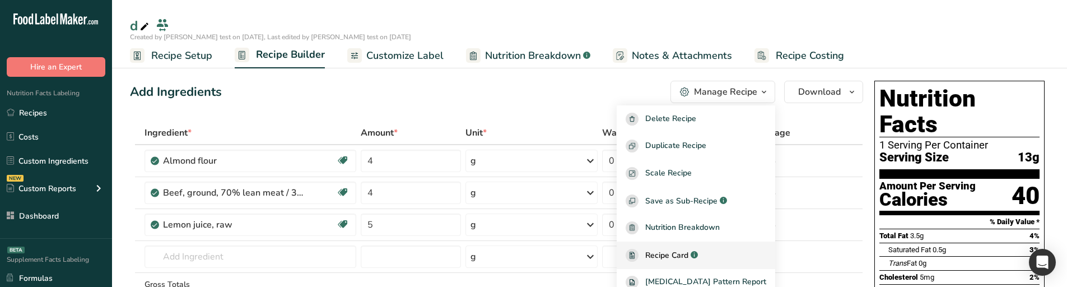
click at [720, 256] on div "Recipe Card .a-a{fill:#347362;}.b-a{fill:#fff;}" at bounding box center [696, 255] width 141 height 13
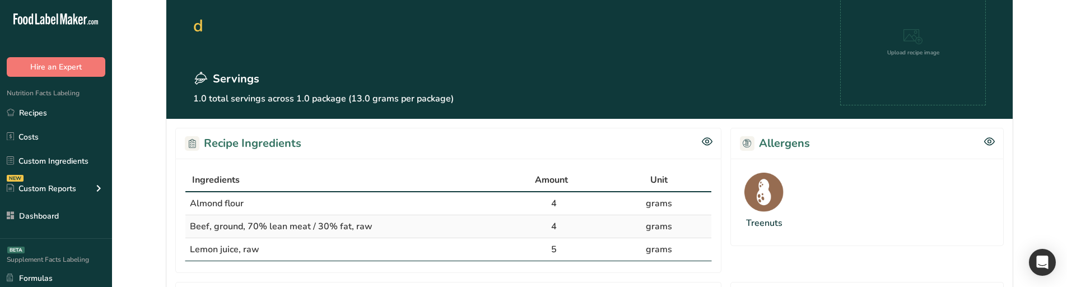
scroll to position [112, 0]
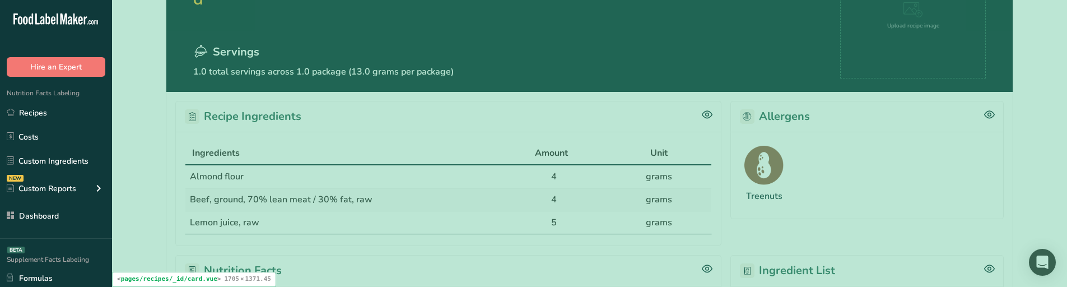
click at [818, 190] on div "Treenuts" at bounding box center [867, 175] width 273 height 87
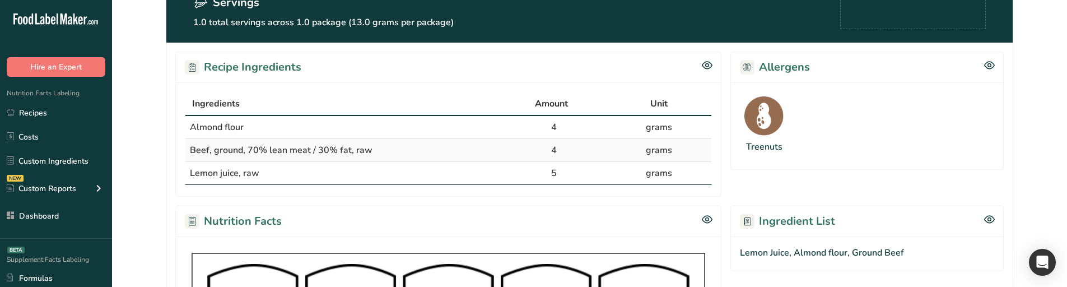
scroll to position [168, 0]
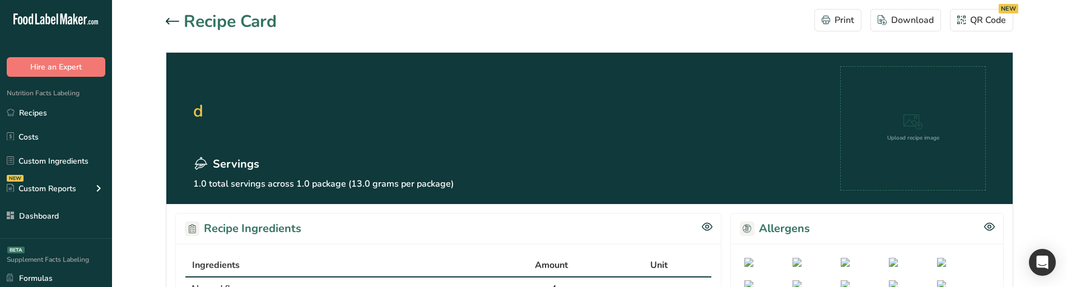
click at [175, 18] on icon at bounding box center [172, 21] width 13 height 7
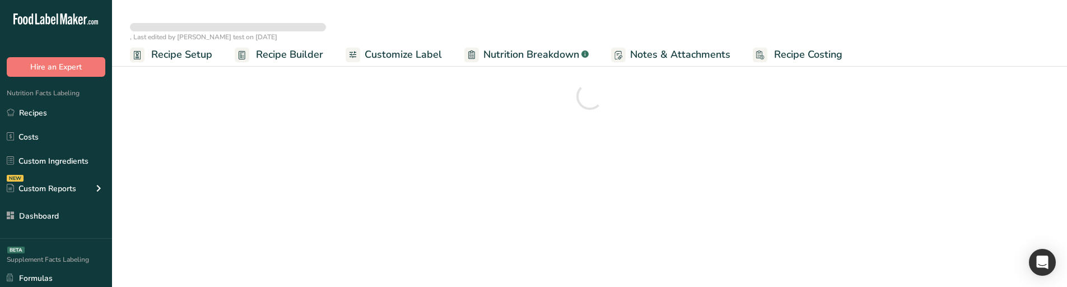
drag, startPoint x: 560, startPoint y: 52, endPoint x: 536, endPoint y: 286, distance: 236.0
click at [560, 52] on span "Nutrition Breakdown" at bounding box center [531, 54] width 96 height 15
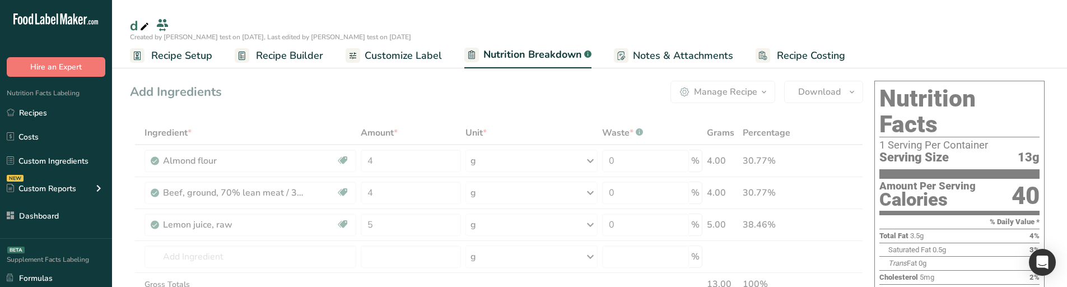
click at [414, 55] on span "Customize Label" at bounding box center [403, 55] width 77 height 15
select select "Calories"
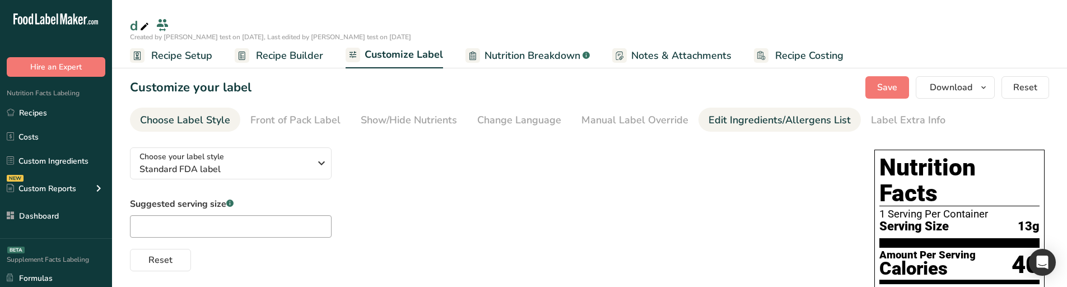
click at [747, 115] on div "Edit Ingredients/Allergens List" at bounding box center [780, 120] width 142 height 15
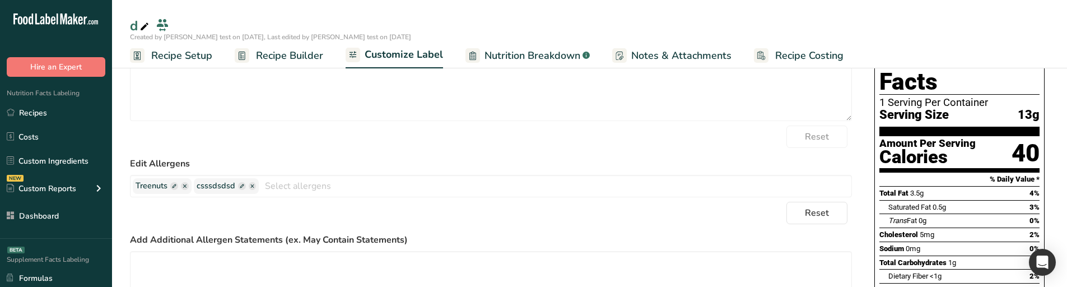
scroll to position [112, 0]
click at [306, 53] on span "Recipe Builder" at bounding box center [289, 55] width 67 height 15
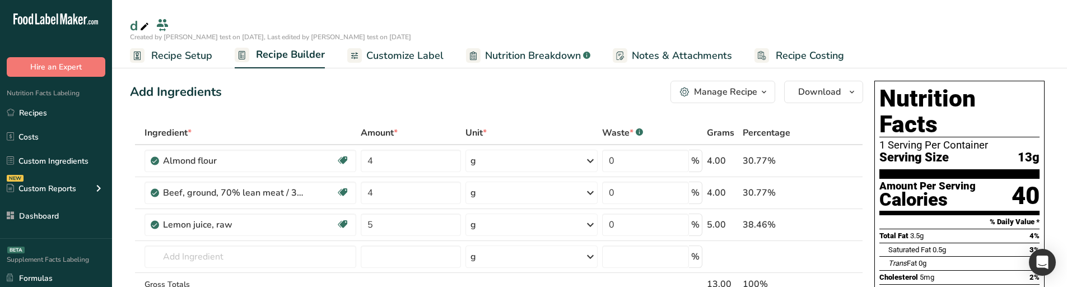
click at [764, 93] on icon "button" at bounding box center [764, 92] width 9 height 14
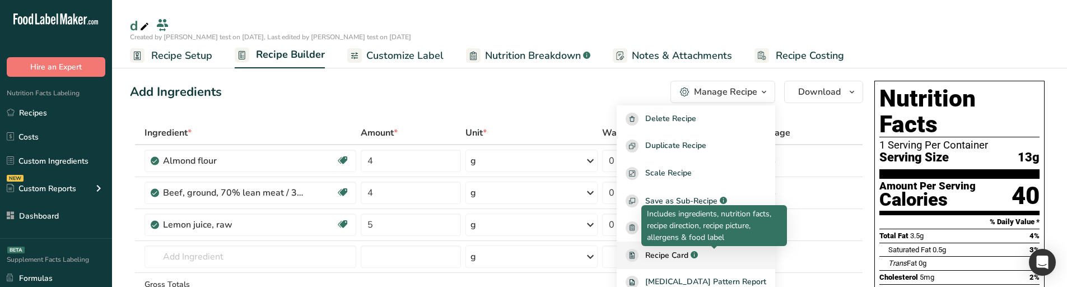
click at [698, 255] on icon ".a-a{fill:#347362;}.b-a{fill:#fff;}" at bounding box center [694, 254] width 7 height 7
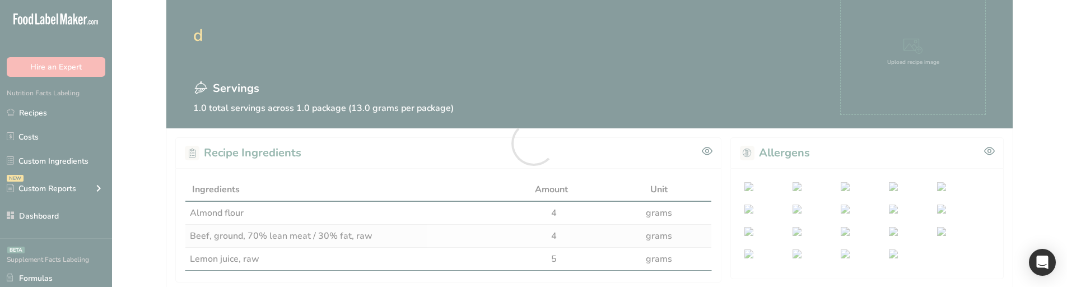
scroll to position [112, 0]
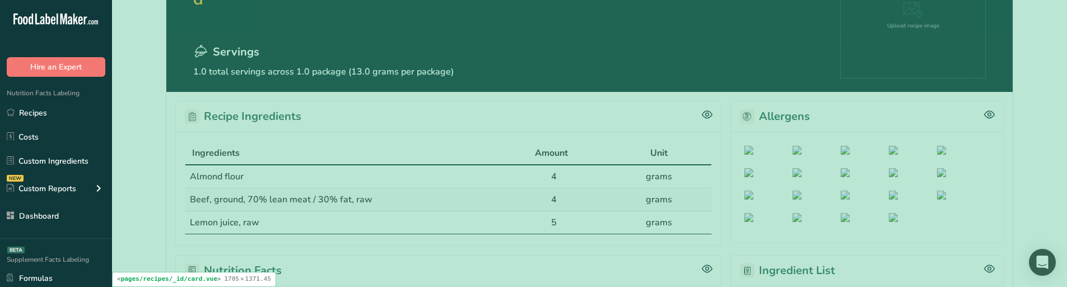
click at [734, 144] on div at bounding box center [867, 187] width 273 height 111
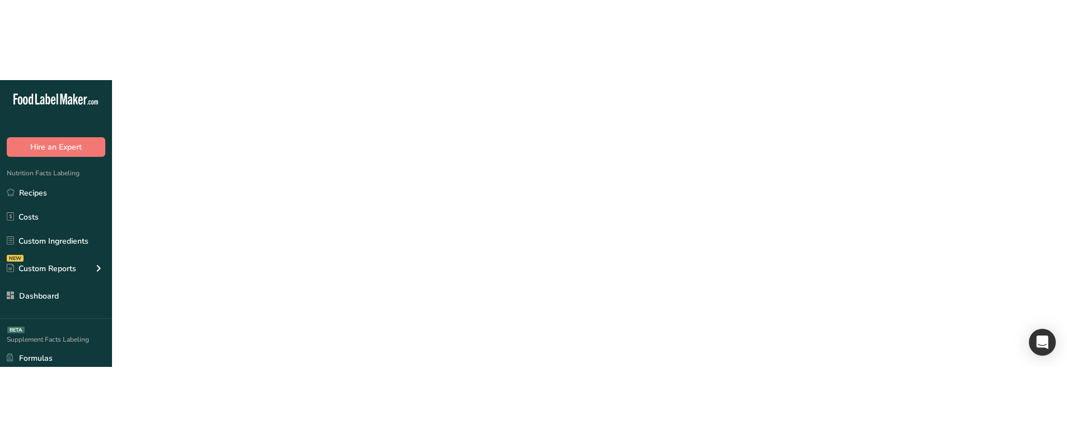
scroll to position [0, 0]
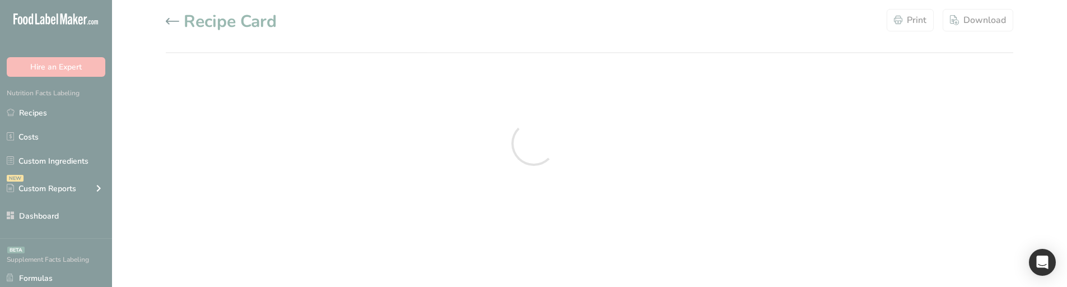
drag, startPoint x: 664, startPoint y: 285, endPoint x: 659, endPoint y: 286, distance: 5.7
click at [664, 285] on div at bounding box center [533, 143] width 1067 height 287
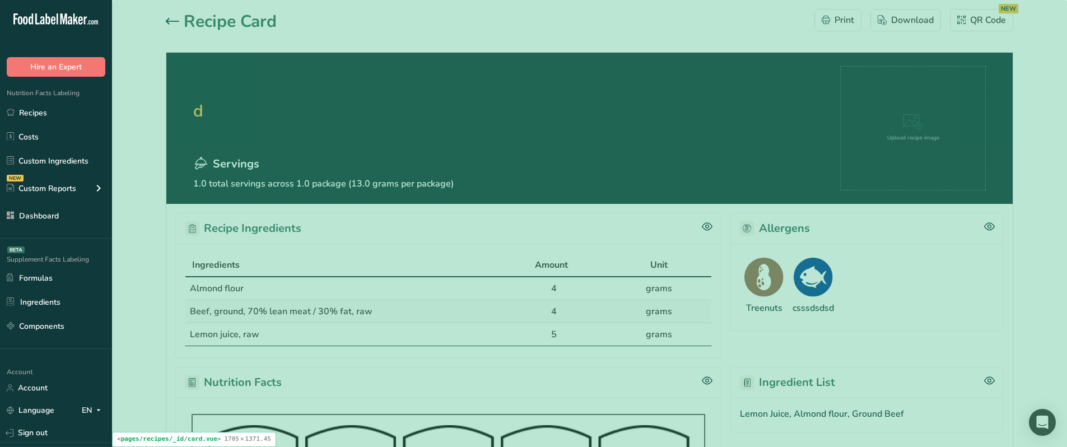
click at [522, 220] on div "Recipe Ingredients" at bounding box center [448, 228] width 546 height 31
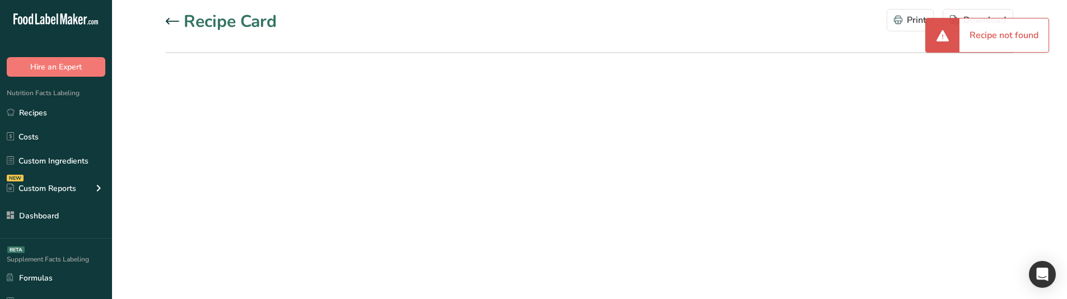
click at [176, 19] on icon at bounding box center [172, 21] width 13 height 7
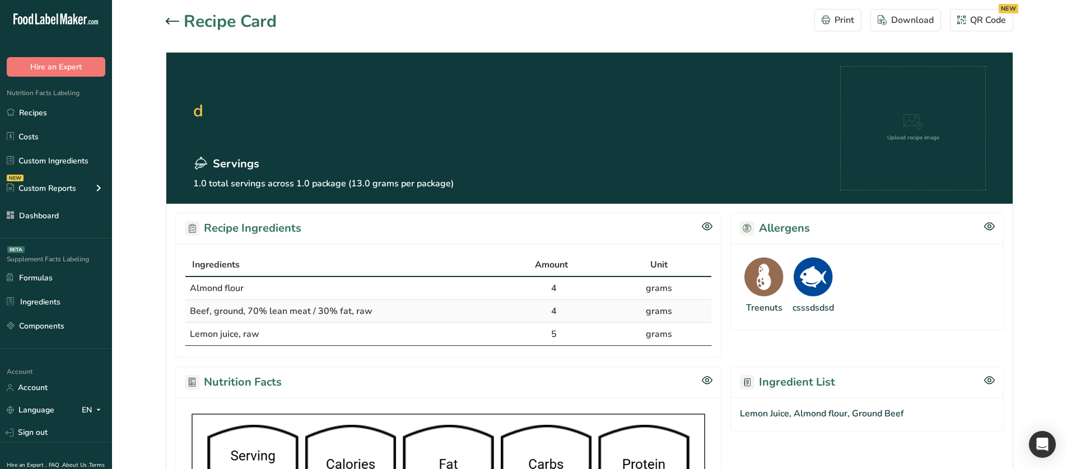
click at [990, 232] on div at bounding box center [989, 228] width 11 height 13
click at [998, 225] on div at bounding box center [867, 285] width 273 height 145
click at [992, 227] on icon at bounding box center [989, 226] width 11 height 11
click at [991, 25] on div "QR Code NEW" at bounding box center [981, 19] width 49 height 13
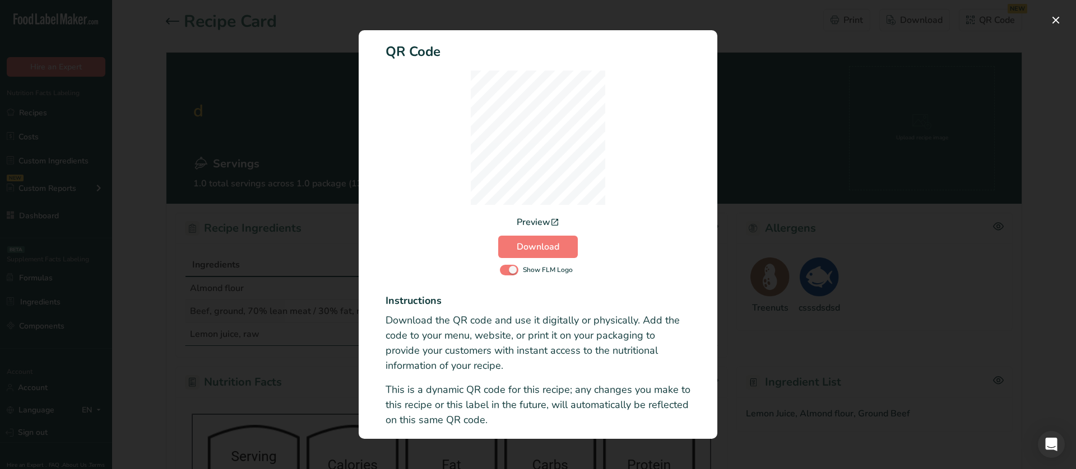
click at [540, 222] on div "Preview" at bounding box center [538, 222] width 43 height 13
click at [305, 109] on div "Activity Log Modal" at bounding box center [538, 234] width 1076 height 469
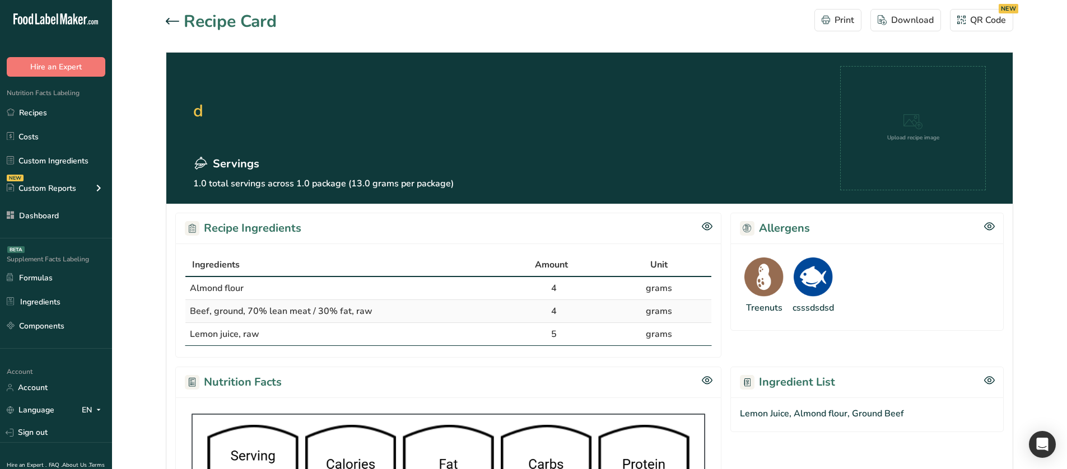
click at [169, 20] on icon at bounding box center [172, 21] width 13 height 7
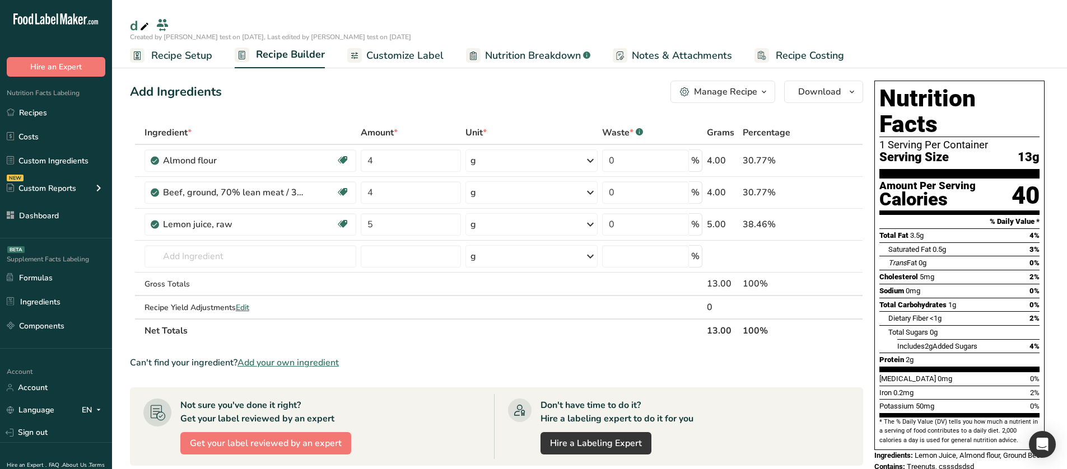
click at [420, 53] on span "Customize Label" at bounding box center [404, 55] width 77 height 15
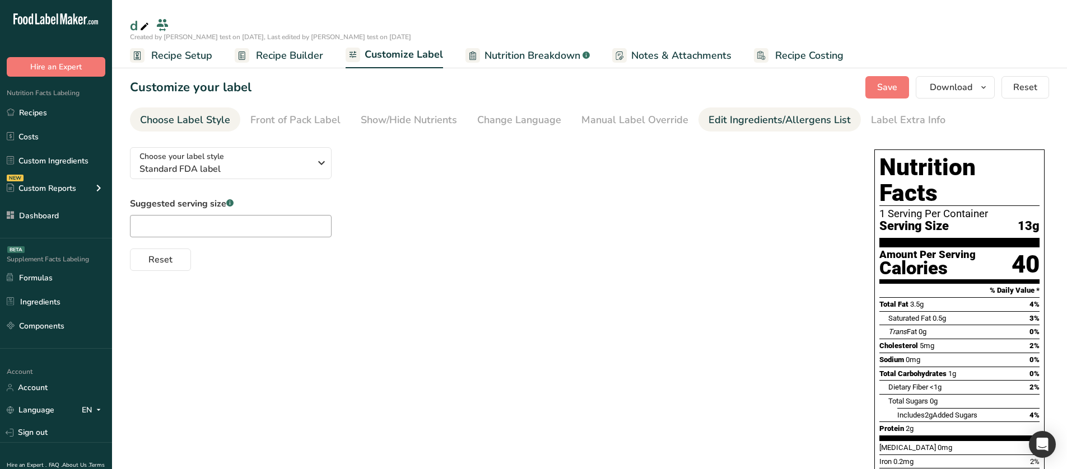
click at [709, 119] on div "Edit Ingredients/Allergens List" at bounding box center [780, 120] width 142 height 15
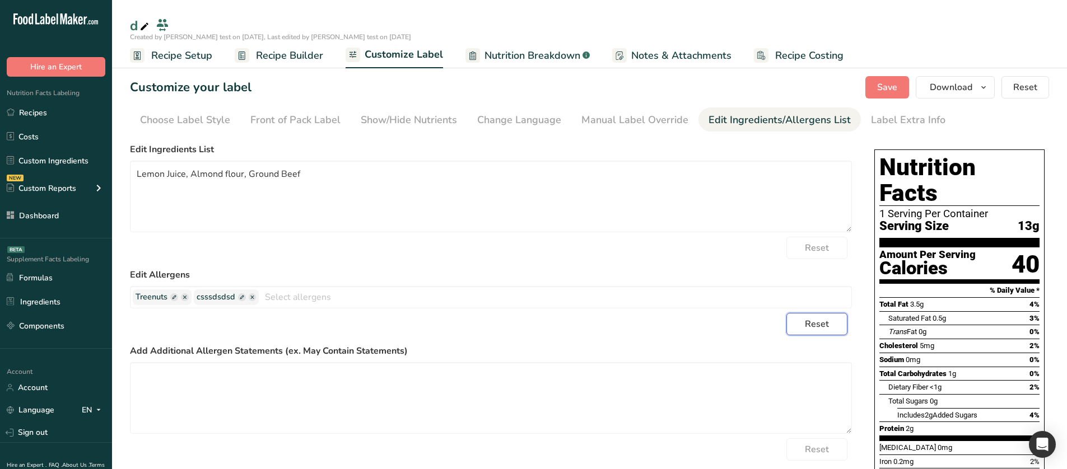
click at [806, 326] on span "Reset" at bounding box center [817, 324] width 24 height 13
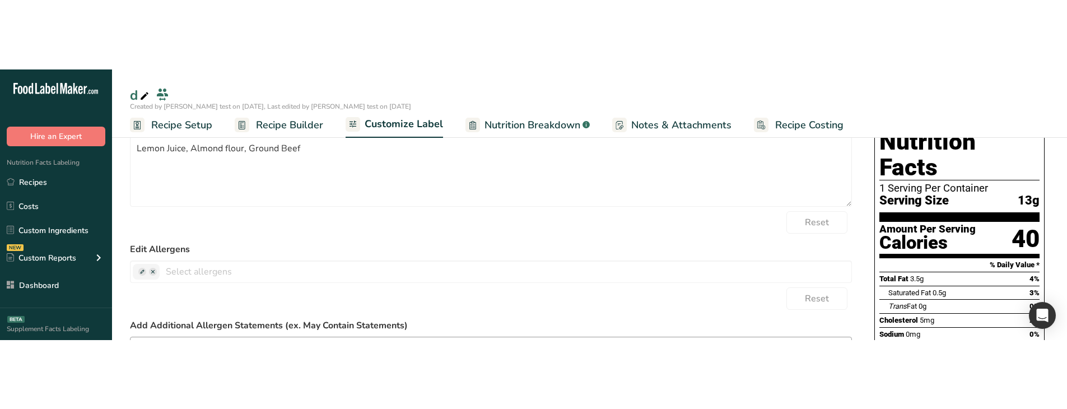
scroll to position [102, 0]
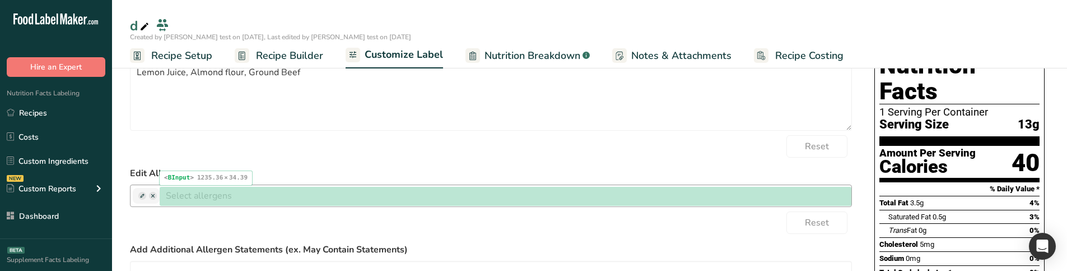
click at [303, 197] on input "text" at bounding box center [506, 195] width 692 height 17
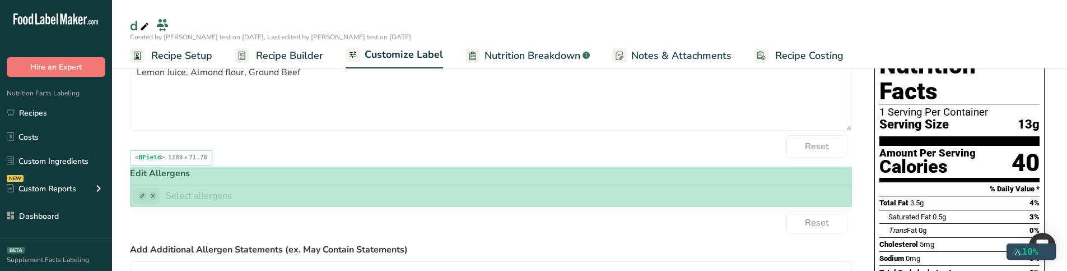
click at [389, 169] on label "Edit Allergens" at bounding box center [491, 172] width 722 height 13
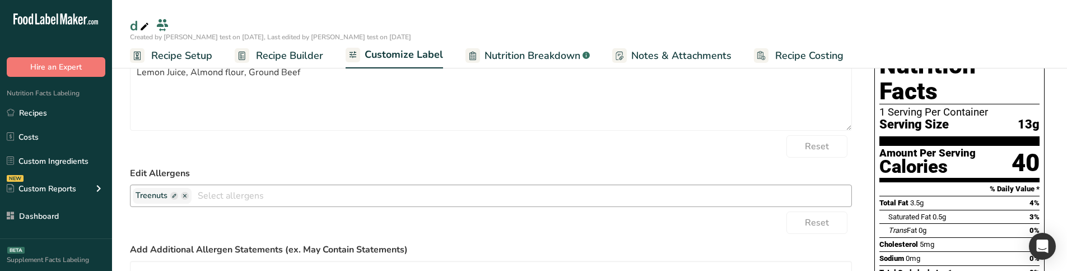
click at [174, 196] on span at bounding box center [174, 196] width 8 height 8
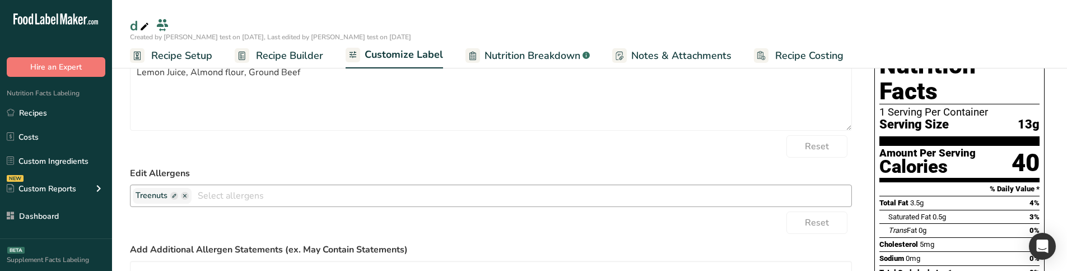
click at [174, 196] on span at bounding box center [174, 196] width 8 height 8
drag, startPoint x: 286, startPoint y: 59, endPoint x: 500, endPoint y: 269, distance: 299.5
click at [286, 59] on span "Recipe Builder" at bounding box center [289, 55] width 67 height 15
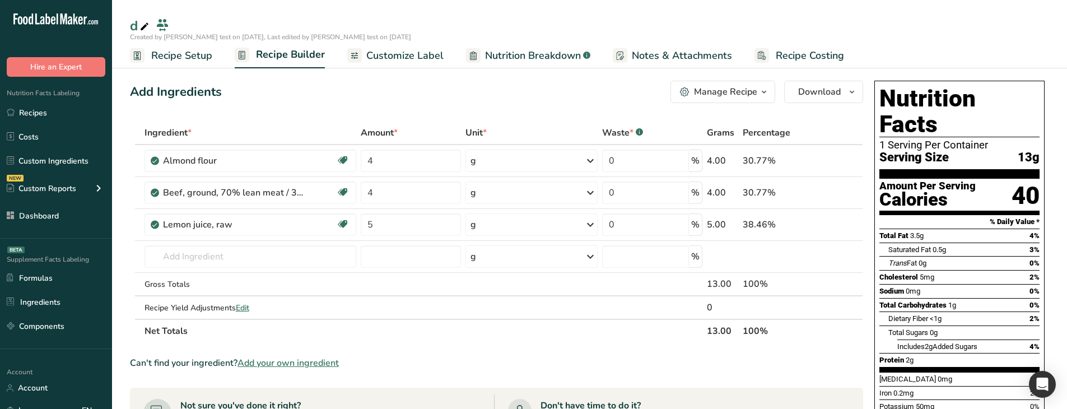
click at [406, 55] on span "Customize Label" at bounding box center [404, 55] width 77 height 15
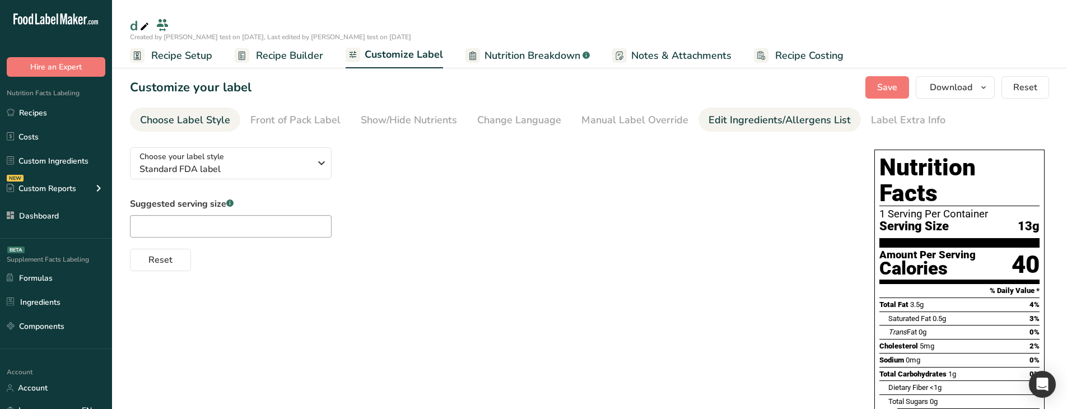
click at [726, 119] on div "Edit Ingredients/Allergens List" at bounding box center [780, 120] width 142 height 15
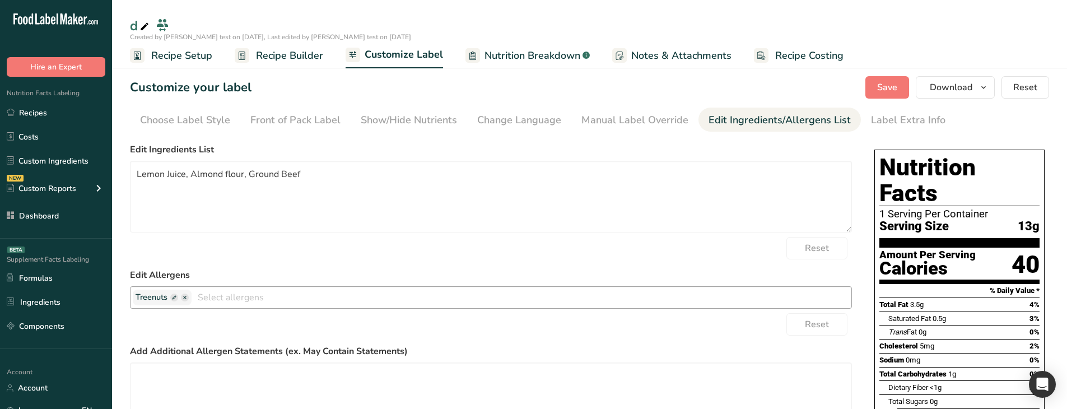
click at [174, 300] on span at bounding box center [174, 298] width 8 height 8
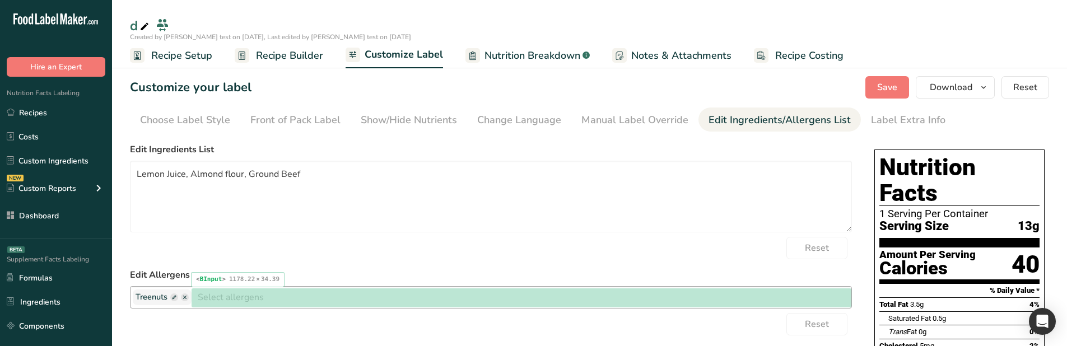
click at [307, 292] on input "text" at bounding box center [522, 297] width 660 height 17
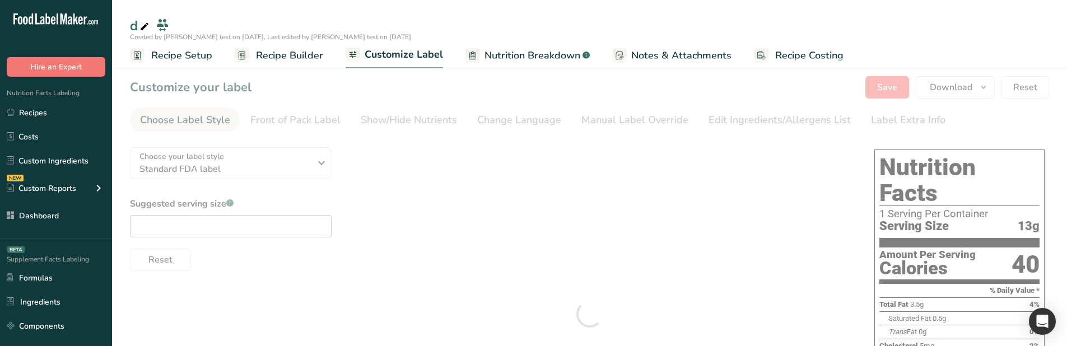
type textarea "Lemon Juice, Almond flour, Ground Beef"
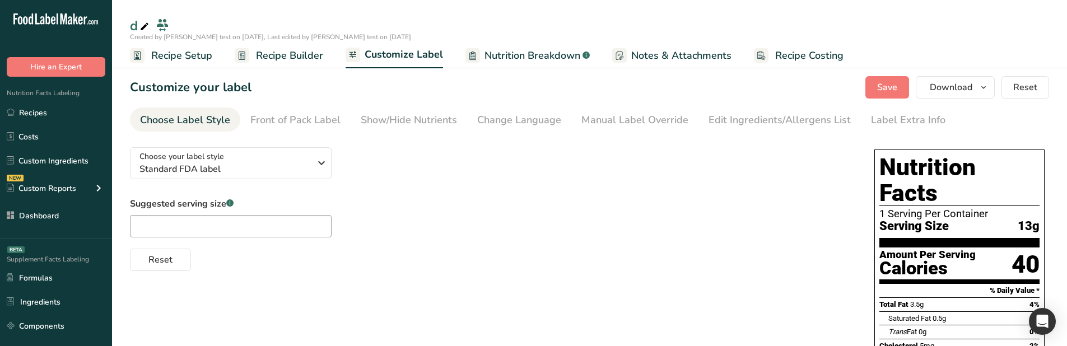
click at [613, 114] on div "Manual Label Override" at bounding box center [634, 120] width 107 height 15
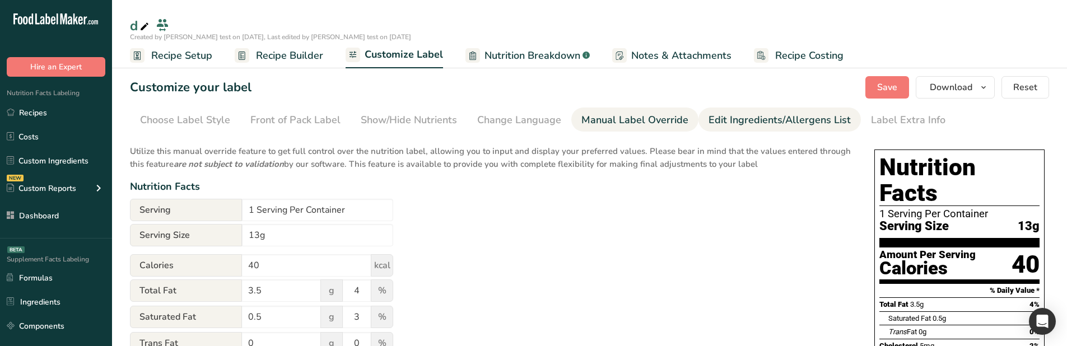
click at [746, 127] on div "Edit Ingredients/Allergens List" at bounding box center [780, 120] width 142 height 15
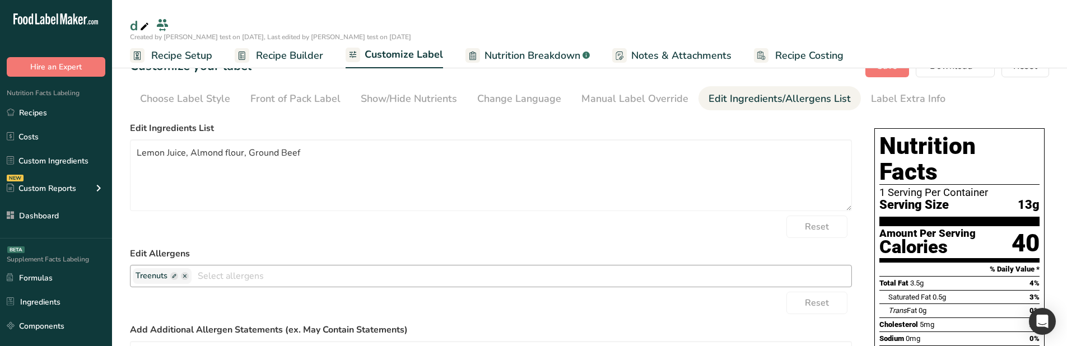
scroll to position [112, 0]
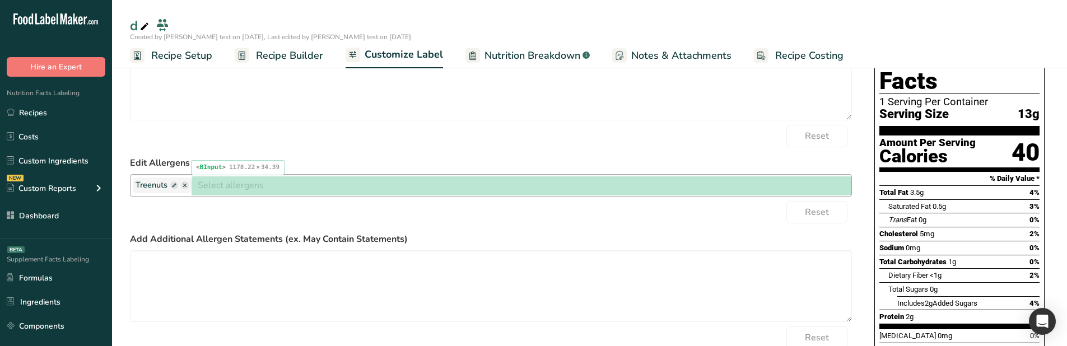
click at [206, 194] on input "text" at bounding box center [522, 184] width 660 height 17
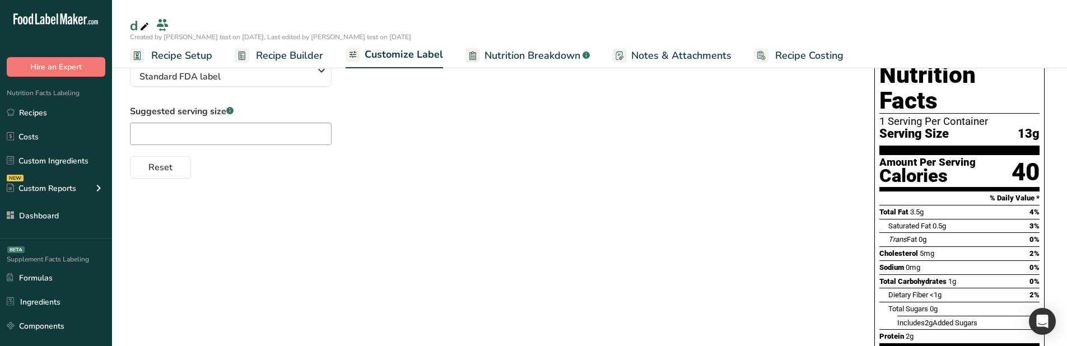
scroll to position [0, 0]
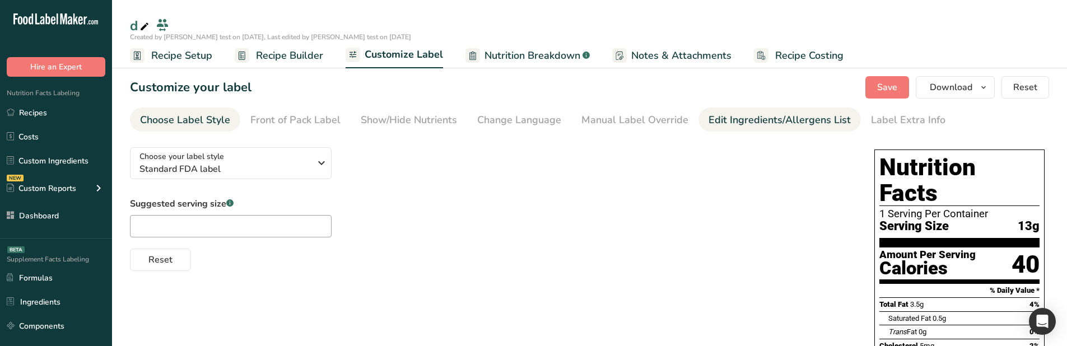
click at [738, 121] on div "Edit Ingredients/Allergens List" at bounding box center [780, 120] width 142 height 15
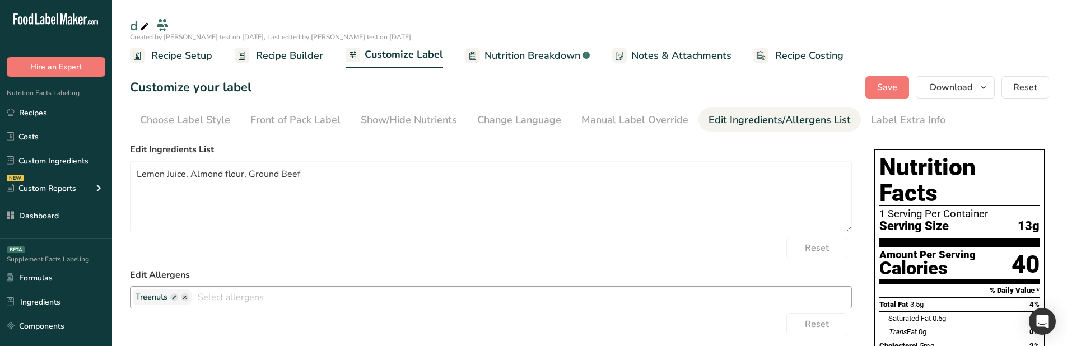
click at [171, 299] on span at bounding box center [174, 298] width 8 height 8
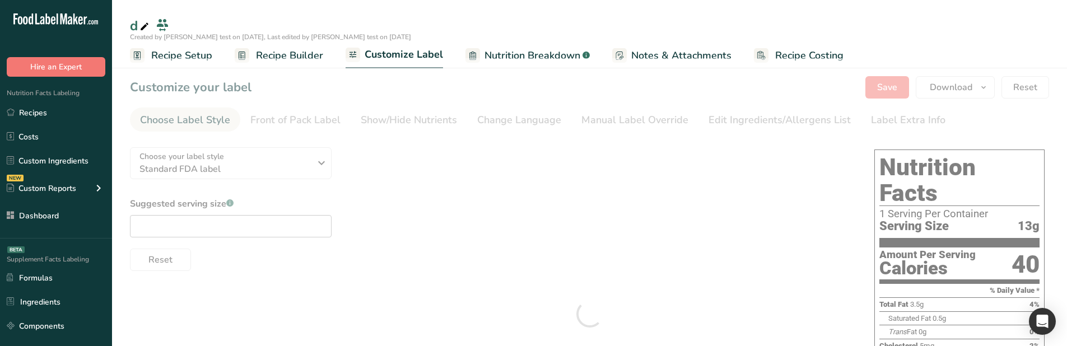
type textarea "Lemon Juice, Almond flour, Ground Beef"
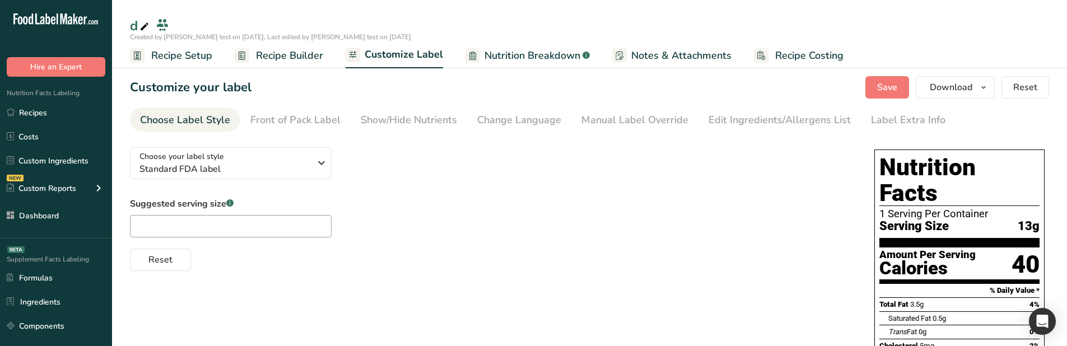
click at [617, 124] on div "Manual Label Override" at bounding box center [634, 120] width 107 height 15
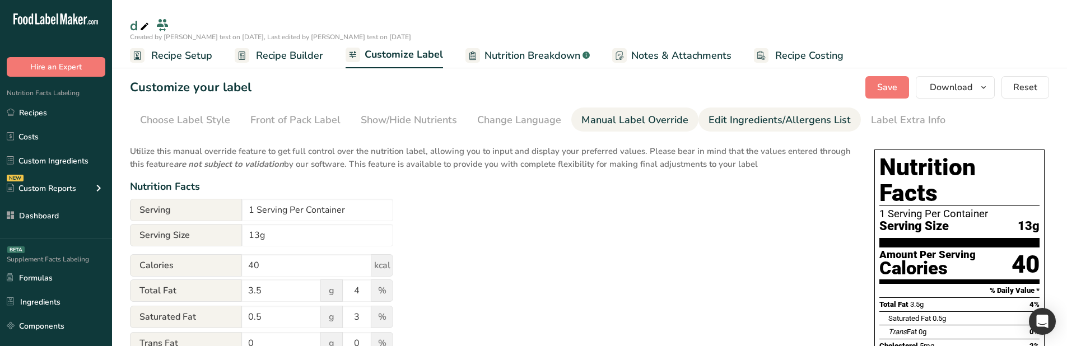
click at [715, 123] on div "Edit Ingredients/Allergens List" at bounding box center [780, 120] width 142 height 15
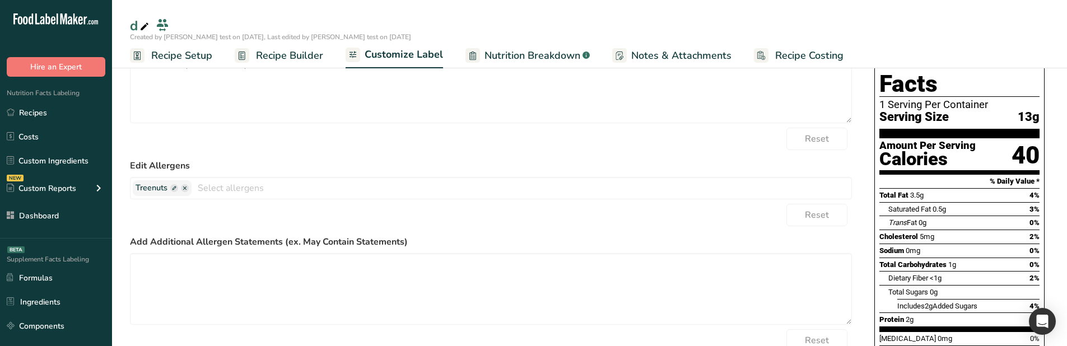
scroll to position [112, 0]
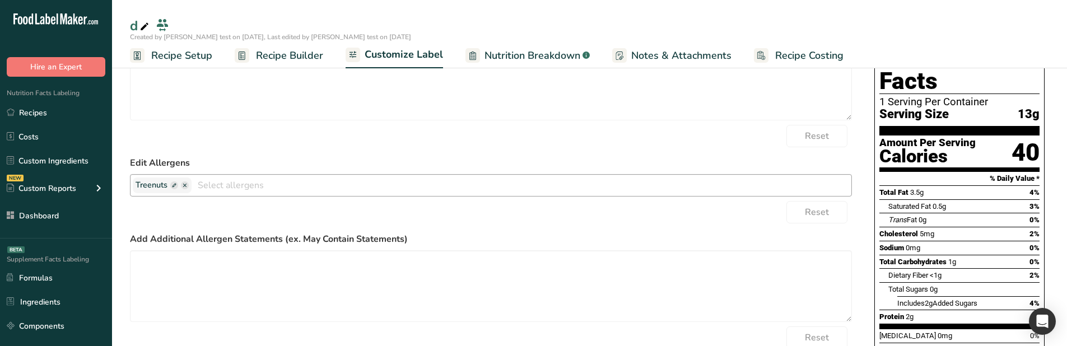
click at [187, 185] on span at bounding box center [185, 186] width 8 height 8
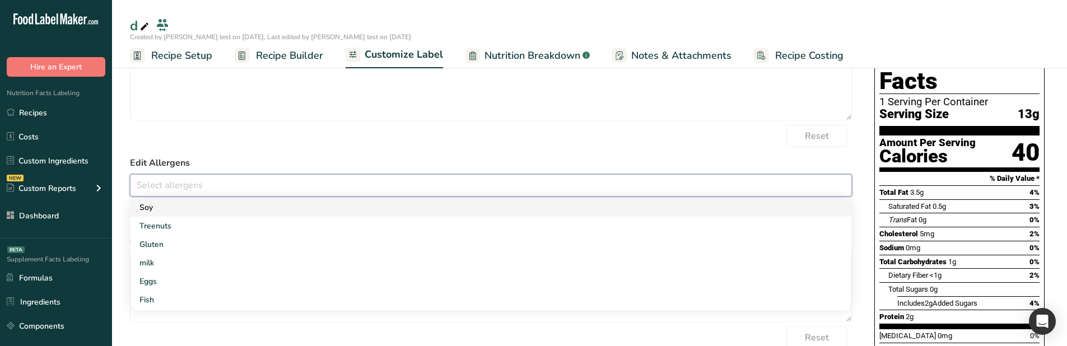
click at [190, 215] on link "Soy" at bounding box center [491, 207] width 721 height 18
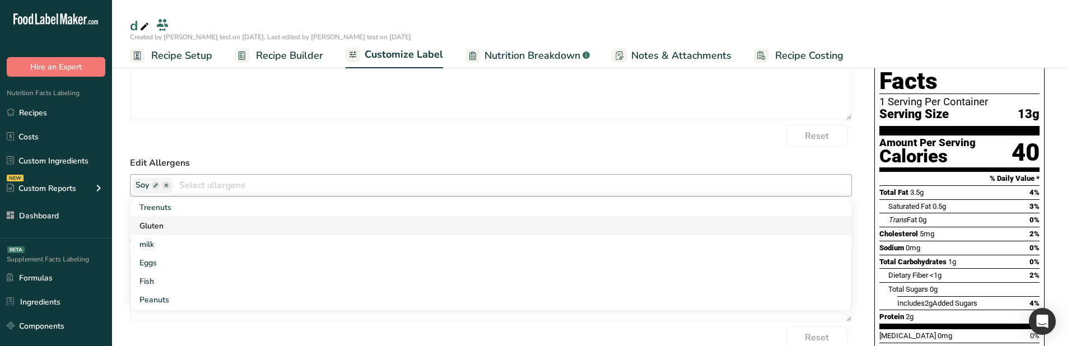
click at [190, 224] on link "Gluten" at bounding box center [491, 226] width 721 height 18
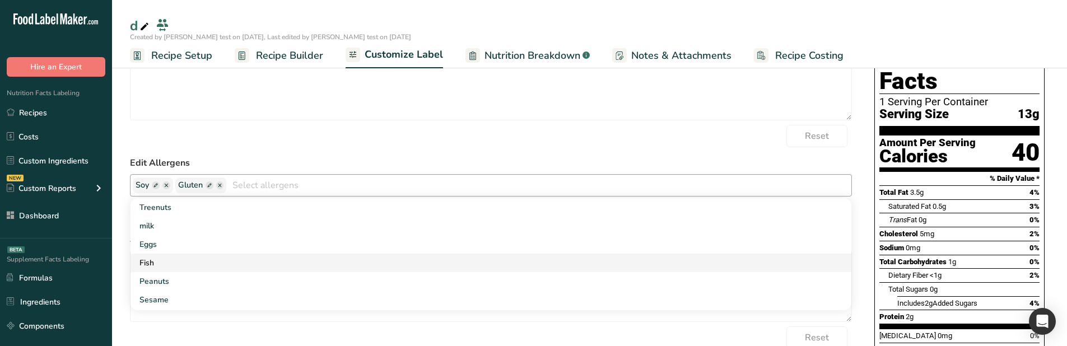
click at [194, 255] on link "Fish" at bounding box center [491, 263] width 721 height 18
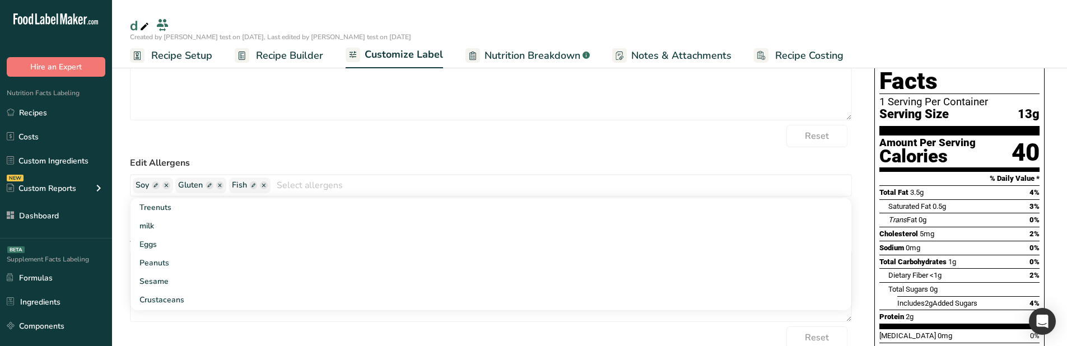
click at [230, 151] on form "Edit Ingredients List Lemon Juice, Almond flour, Ground Beef Reset Edit Allerge…" at bounding box center [491, 210] width 722 height 358
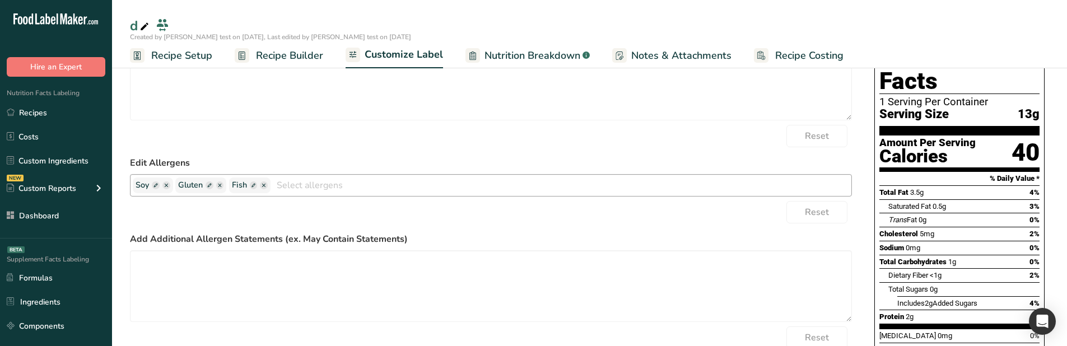
click at [206, 182] on span at bounding box center [210, 186] width 8 height 8
click at [198, 177] on div "Soy Fish Treenuts milk Eggs Peanuts Sesame Crustaceans Sulphites Celery Mustard…" at bounding box center [491, 185] width 722 height 22
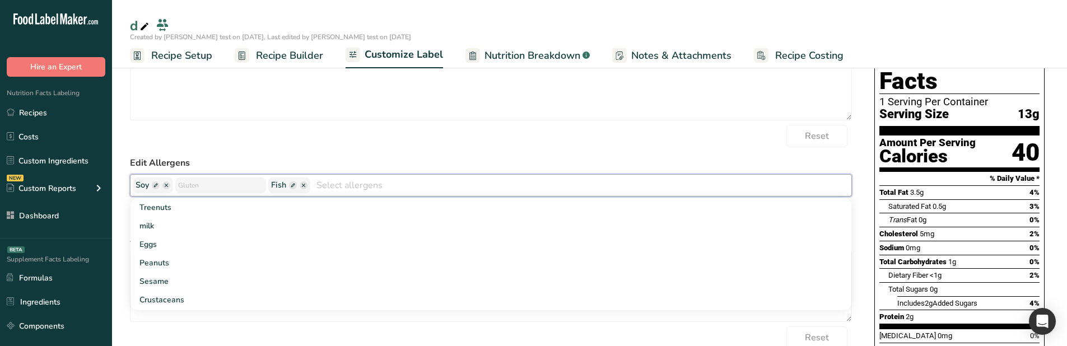
click at [201, 180] on input "text" at bounding box center [220, 185] width 85 height 15
type input "gfgfgf"
click at [264, 151] on form "Edit Ingredients List Lemon Juice, Almond flour, Ground Beef Reset Edit Allerge…" at bounding box center [491, 210] width 722 height 358
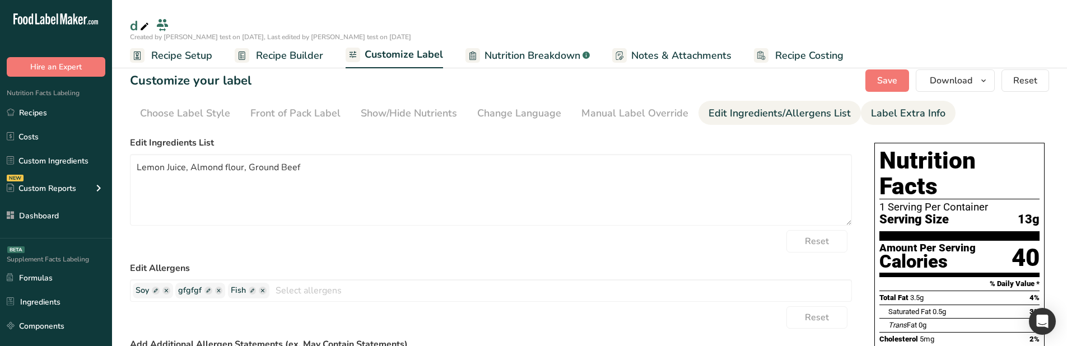
scroll to position [0, 0]
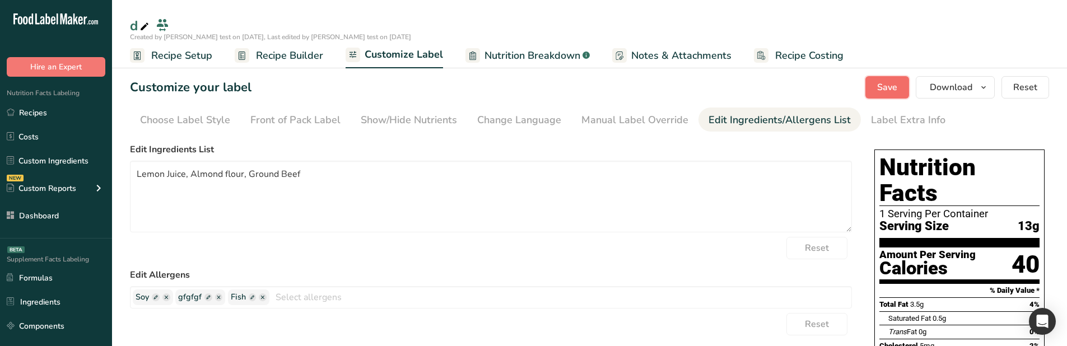
click at [886, 98] on button "Save" at bounding box center [888, 87] width 44 height 22
click at [812, 326] on span "Reset" at bounding box center [817, 324] width 24 height 13
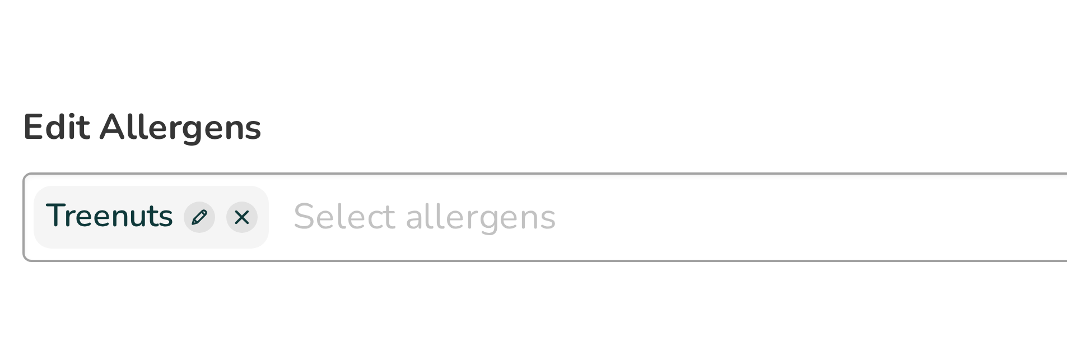
click at [175, 297] on span at bounding box center [174, 298] width 8 height 8
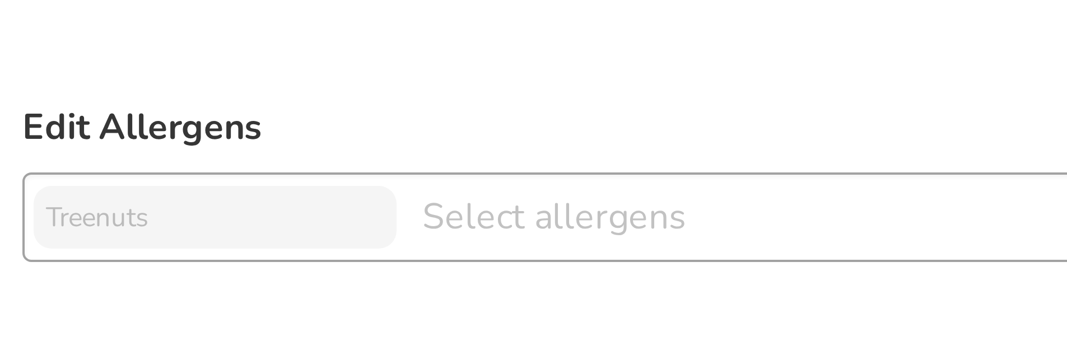
click at [165, 299] on input "text" at bounding box center [178, 297] width 85 height 15
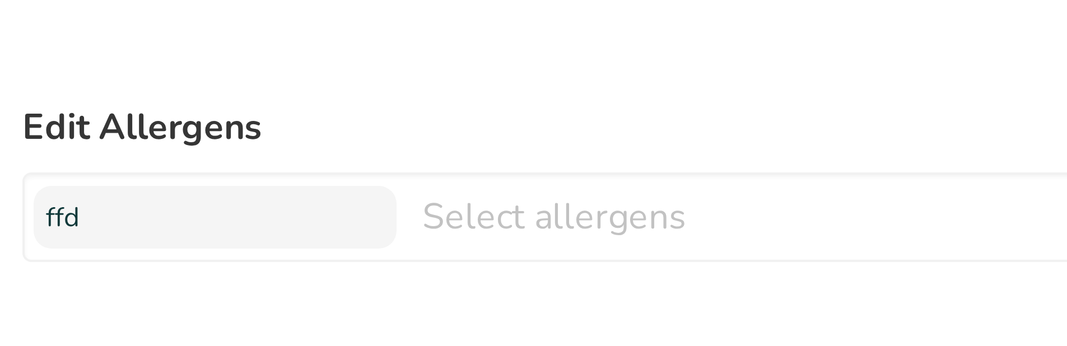
type input "ffdf"
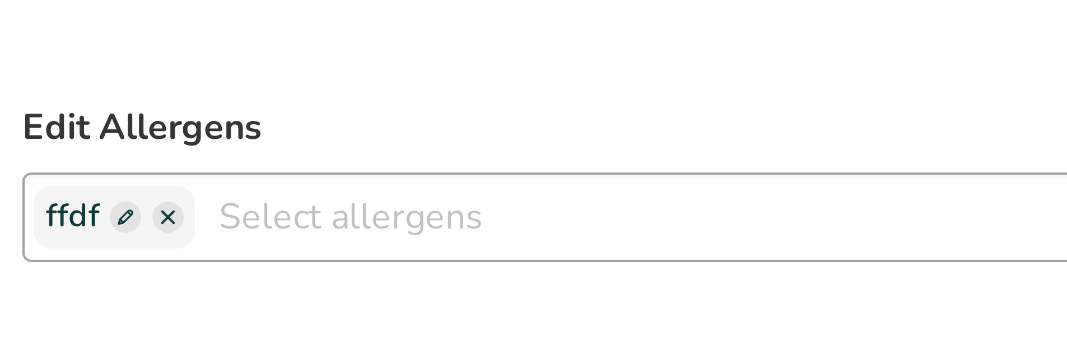
click at [157, 298] on span at bounding box center [156, 298] width 8 height 8
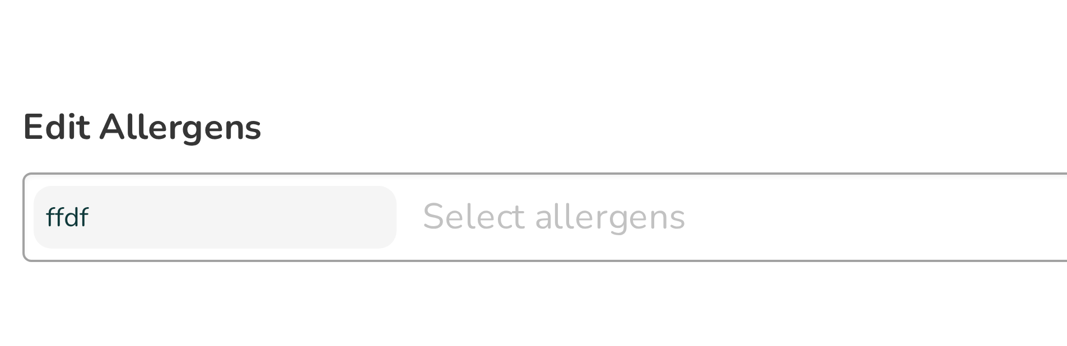
click at [157, 298] on input "ffdf" at bounding box center [178, 297] width 85 height 15
type input "ffdff"
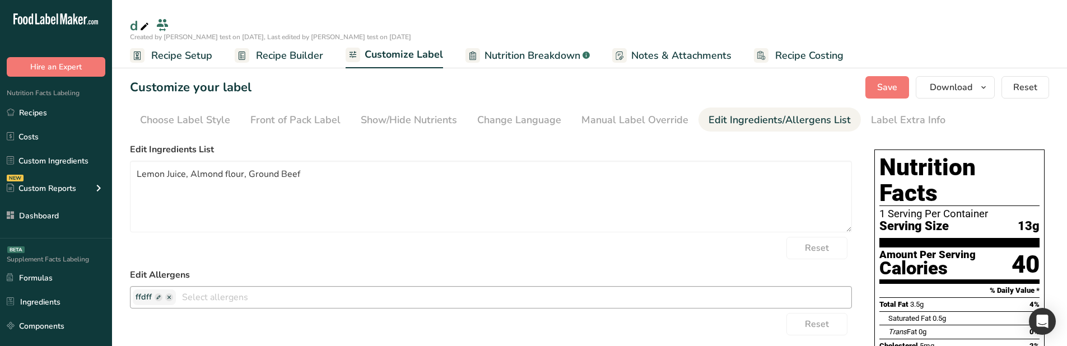
click at [168, 296] on span at bounding box center [169, 298] width 8 height 8
click at [411, 315] on div "Reset" at bounding box center [491, 324] width 722 height 22
click at [869, 90] on button "Save" at bounding box center [888, 87] width 44 height 22
click at [550, 55] on span "Nutrition Breakdown" at bounding box center [533, 55] width 96 height 15
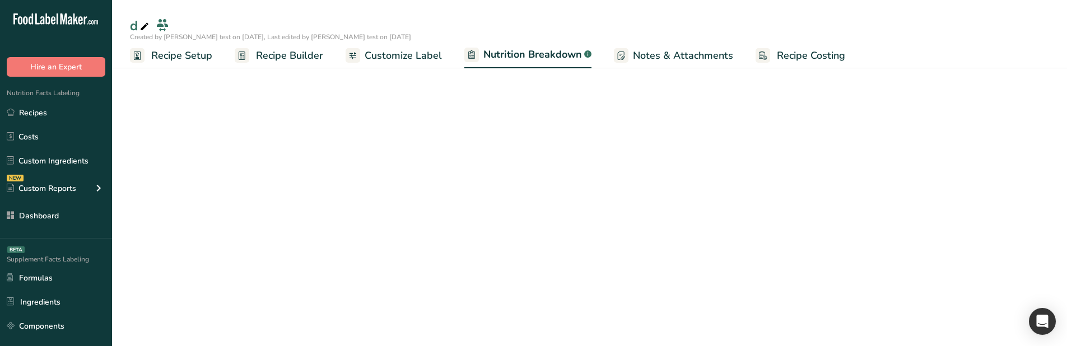
select select "Calories"
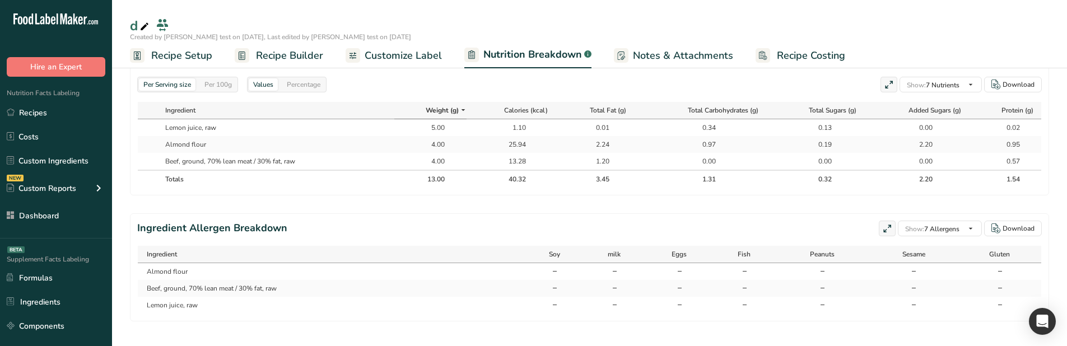
scroll to position [546, 0]
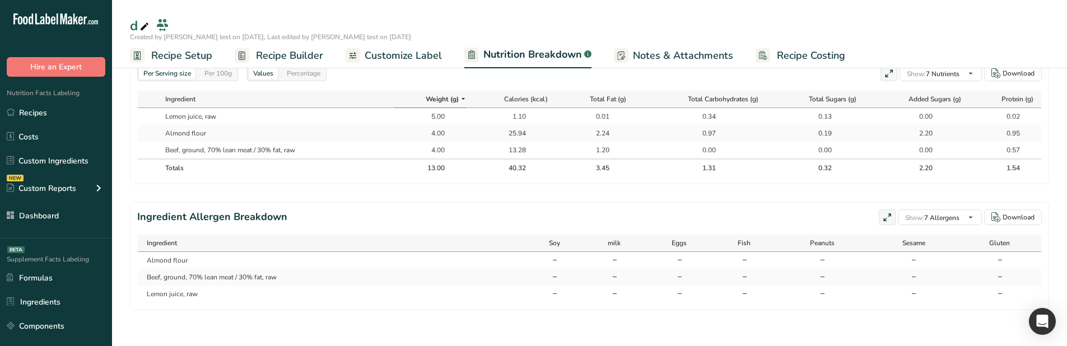
drag, startPoint x: 292, startPoint y: 212, endPoint x: 133, endPoint y: 212, distance: 158.5
click at [133, 212] on section "Ingredient Allergen Breakdown Show: 7 Allergens All Allergens (16) Soy Treenuts…" at bounding box center [589, 256] width 919 height 108
copy h2 "Ingredient Allergen Breakdown"
click at [481, 210] on div "Ingredient Allergen Breakdown Show: 7 Allergens All Allergens (16) Soy Treenuts…" at bounding box center [589, 218] width 905 height 16
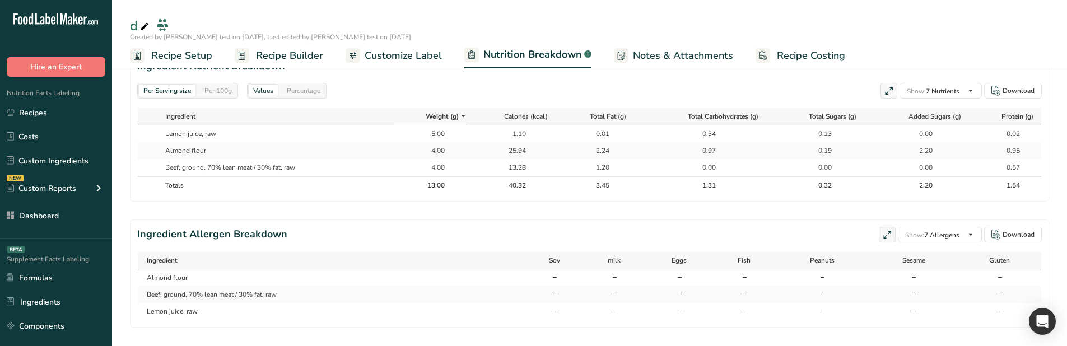
scroll to position [322, 0]
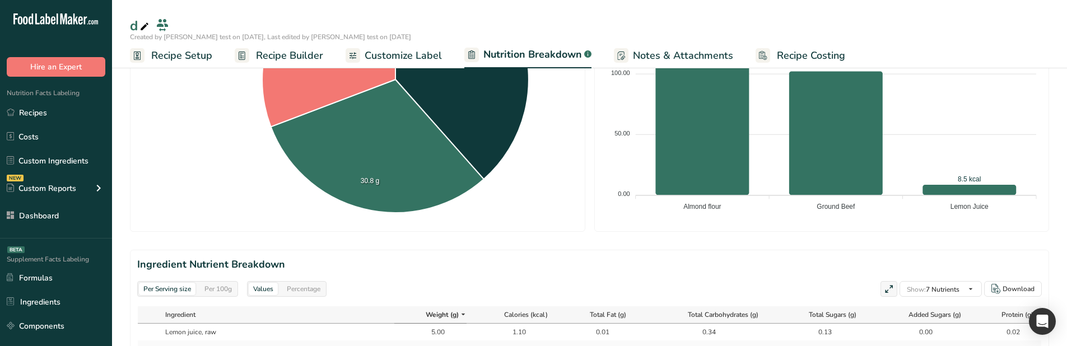
click at [420, 50] on span "Customize Label" at bounding box center [403, 55] width 77 height 15
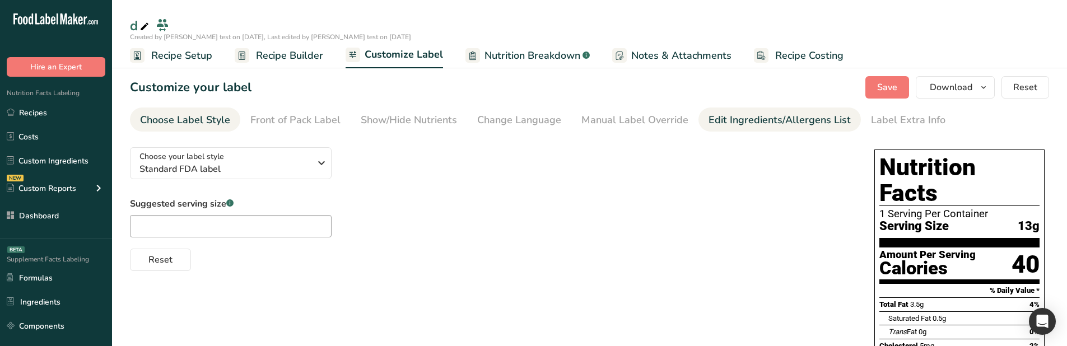
click at [760, 124] on div "Edit Ingredients/Allergens List" at bounding box center [780, 120] width 142 height 15
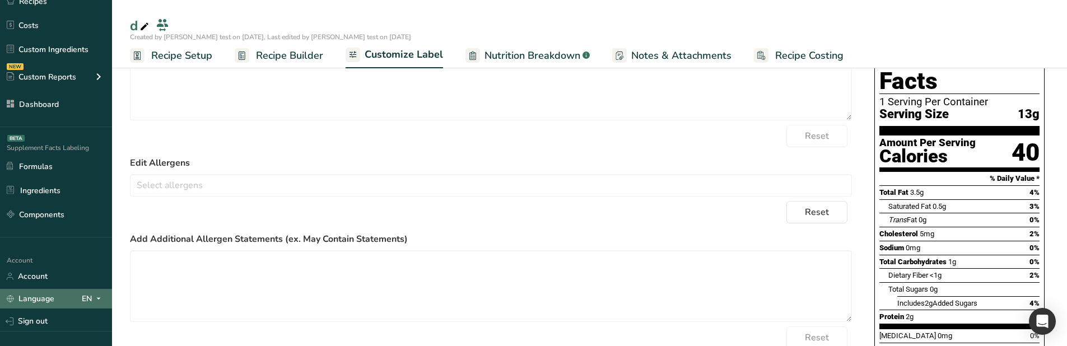
scroll to position [112, 0]
click at [94, 295] on icon at bounding box center [98, 298] width 9 height 14
click at [52, 336] on div "Spanish" at bounding box center [57, 339] width 78 height 21
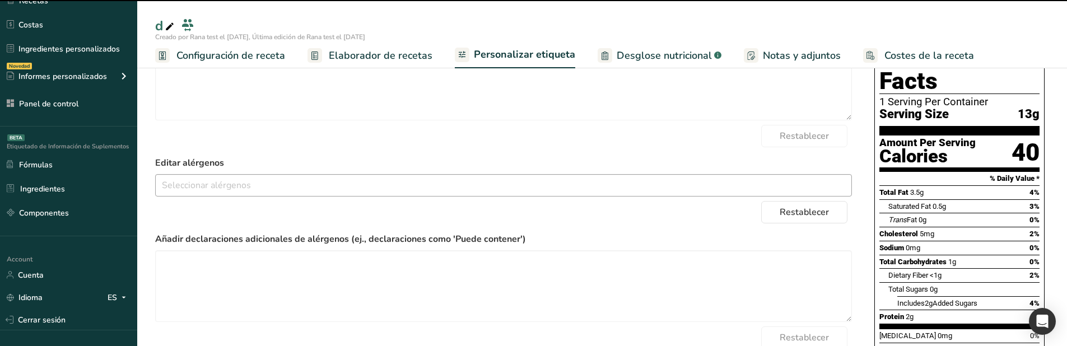
click at [267, 190] on input "text" at bounding box center [504, 184] width 696 height 17
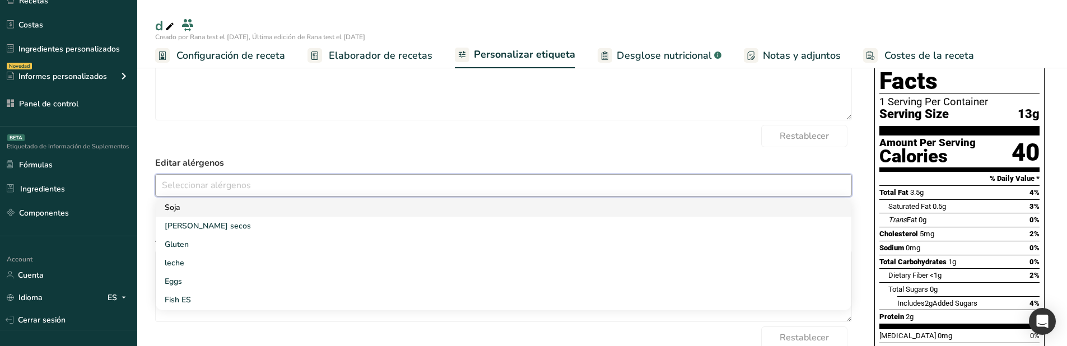
click at [202, 211] on link "Soja" at bounding box center [504, 207] width 696 height 18
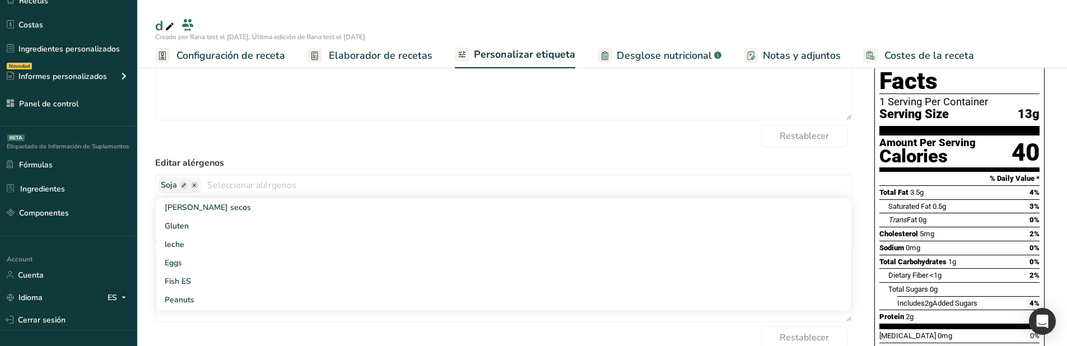
click at [226, 147] on div "Restablecer" at bounding box center [503, 136] width 697 height 22
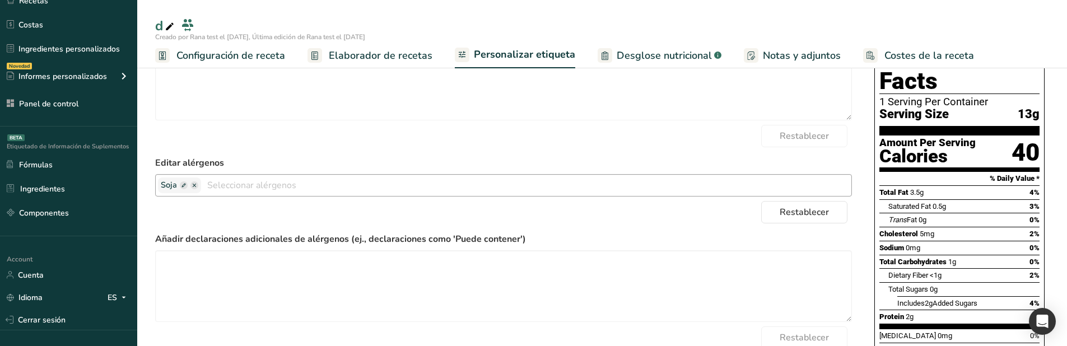
click at [182, 187] on span at bounding box center [184, 186] width 8 height 8
click at [187, 187] on input "text" at bounding box center [203, 185] width 85 height 15
type input "hi"
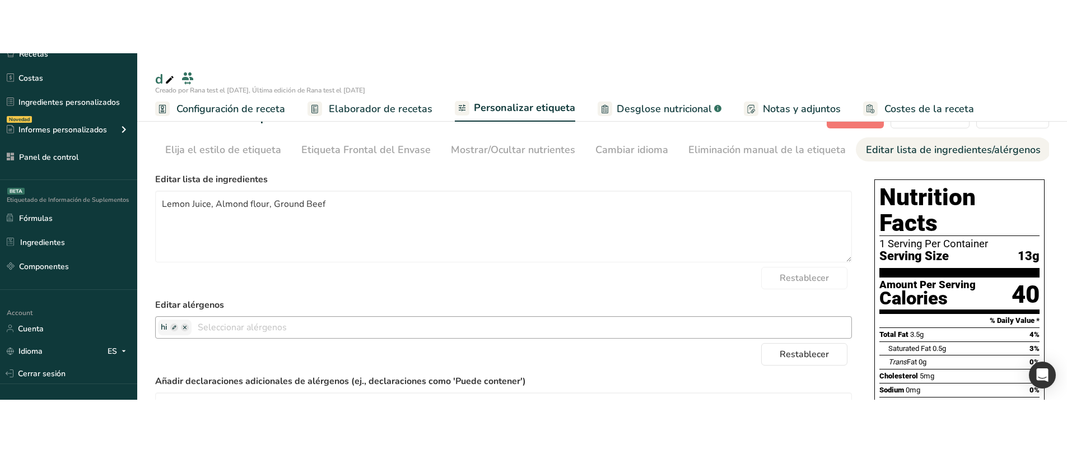
scroll to position [0, 0]
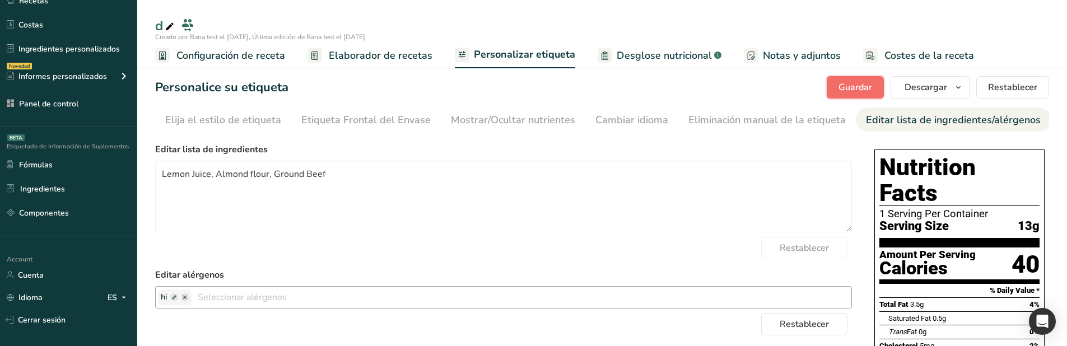
click at [845, 89] on span "Guardar" at bounding box center [856, 87] width 34 height 13
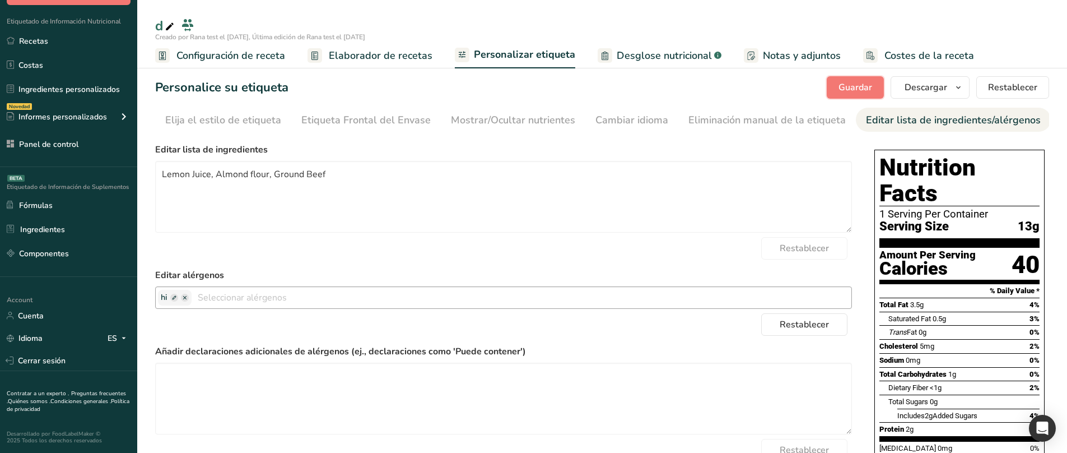
scroll to position [72, 0]
click at [123, 336] on icon at bounding box center [123, 338] width 9 height 14
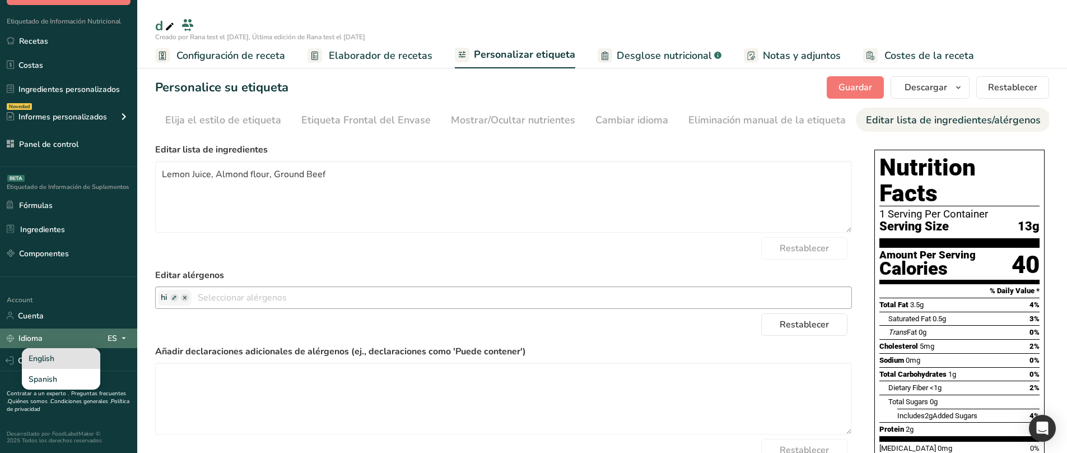
click at [55, 346] on div "English" at bounding box center [61, 358] width 78 height 21
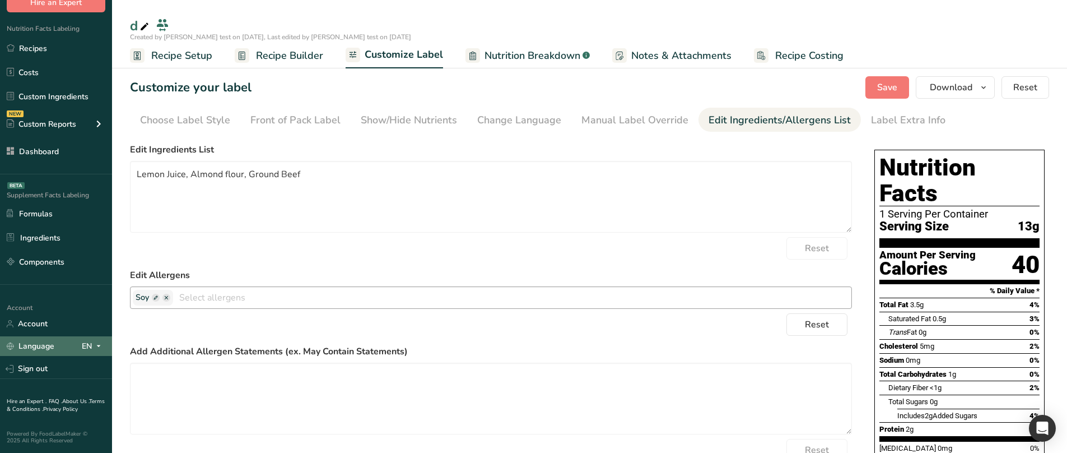
scroll to position [64, 0]
click at [94, 339] on icon at bounding box center [98, 346] width 9 height 14
click at [63, 346] on div "Spanish" at bounding box center [57, 387] width 78 height 21
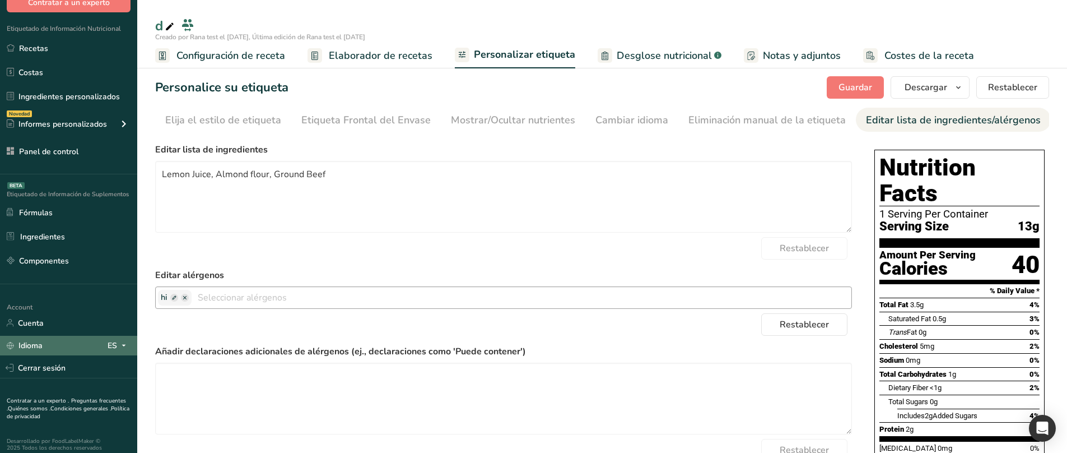
click at [110, 340] on div "ES" at bounding box center [119, 344] width 23 height 13
click at [52, 346] on div "English" at bounding box center [61, 365] width 78 height 21
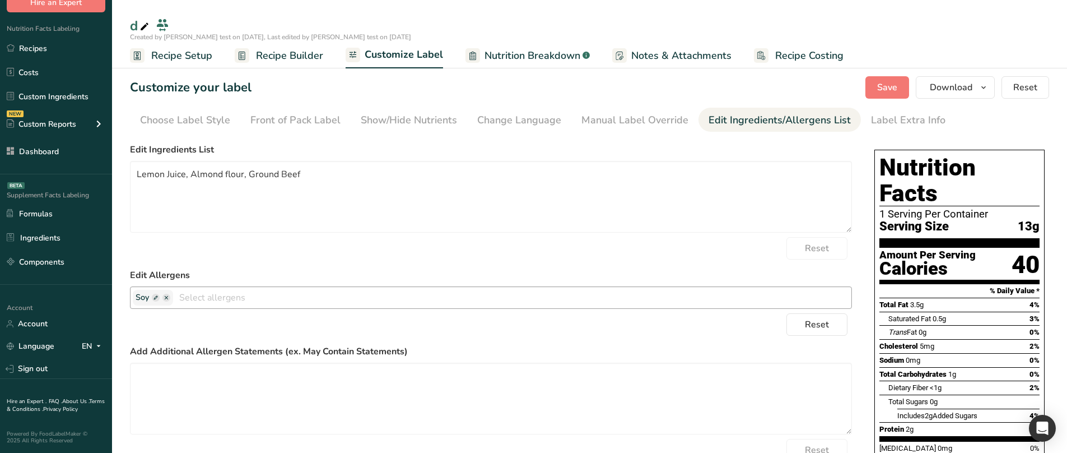
click at [476, 241] on div "Reset" at bounding box center [491, 248] width 722 height 22
click at [299, 56] on span "Recipe Builder" at bounding box center [289, 55] width 67 height 15
